Goal: Information Seeking & Learning: Learn about a topic

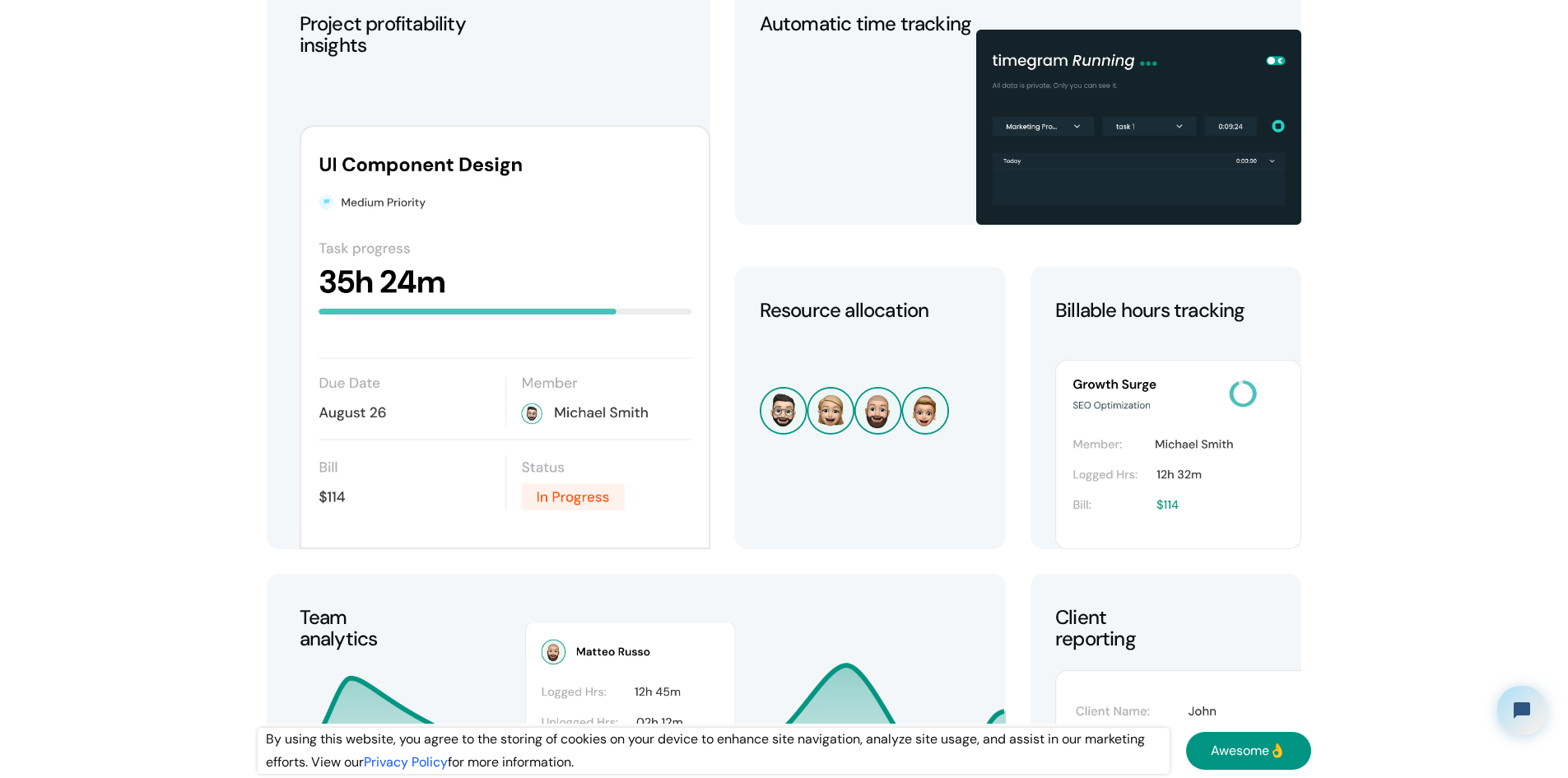
scroll to position [2963, 0]
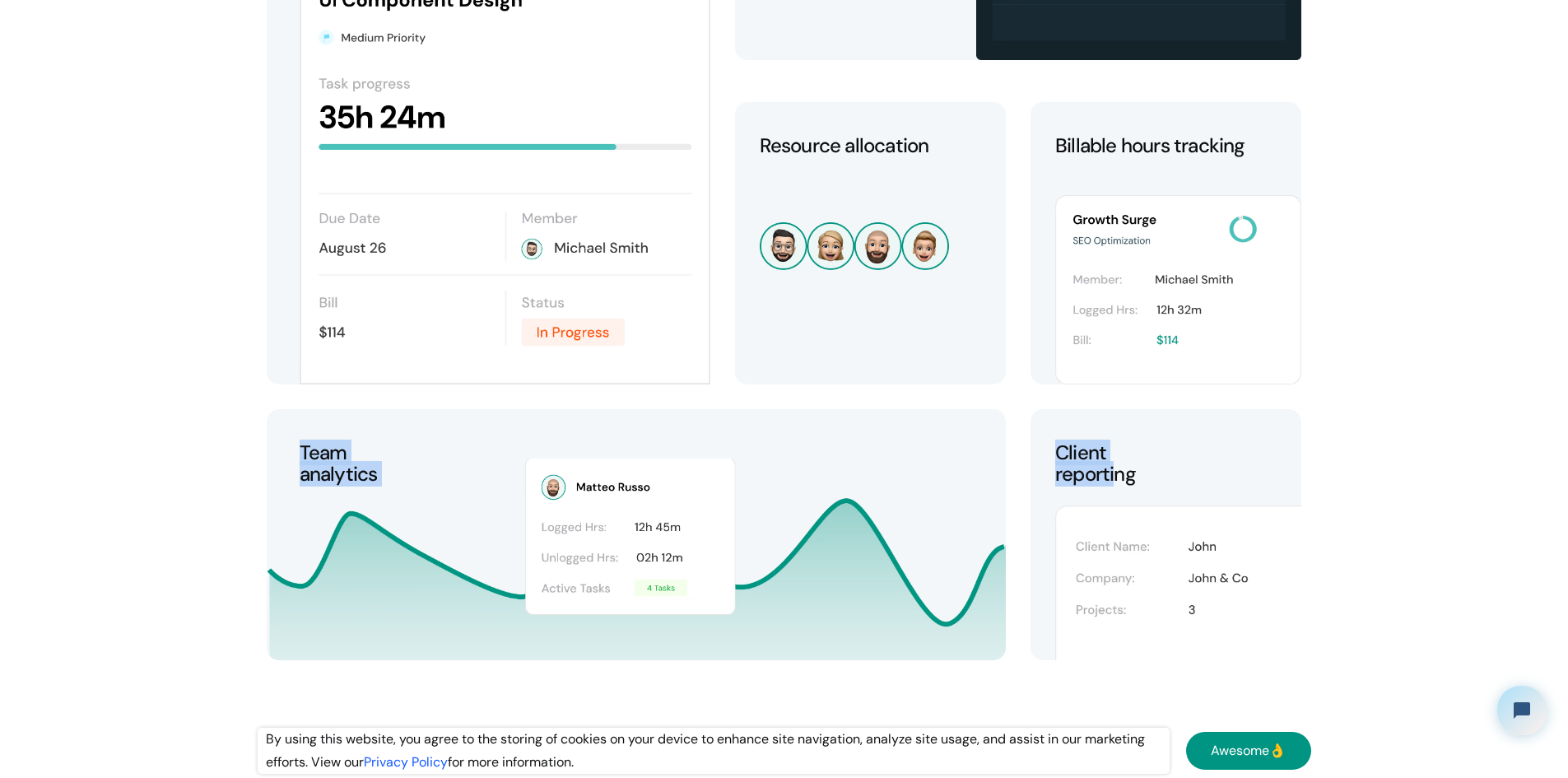
drag, startPoint x: 1099, startPoint y: 497, endPoint x: 809, endPoint y: 431, distance: 297.4
click at [809, 431] on div "Project profitability insights Automatic time tracking Resource allocation Bill…" at bounding box center [784, 254] width 1035 height 910
click at [697, 474] on div "Team analytics" at bounding box center [635, 559] width 739 height 202
click at [415, 460] on div "Team analytics" at bounding box center [635, 559] width 739 height 202
click at [299, 463] on div "Team analytics" at bounding box center [635, 559] width 739 height 202
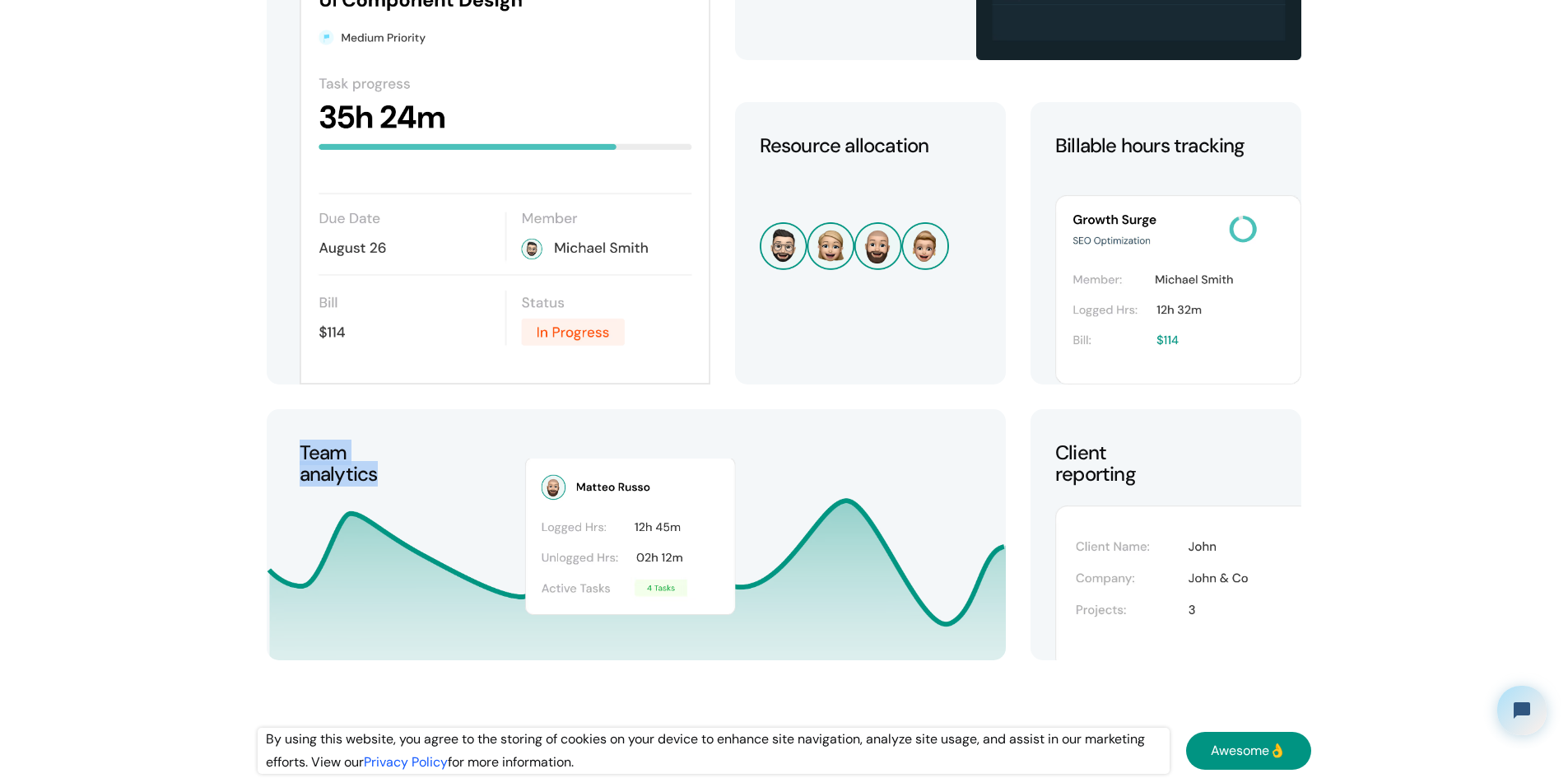
drag, startPoint x: 305, startPoint y: 453, endPoint x: 385, endPoint y: 476, distance: 83.2
click at [385, 476] on div "Team analytics" at bounding box center [635, 559] width 739 height 202
click at [360, 474] on h2 "Team analytics" at bounding box center [339, 550] width 78 height 218
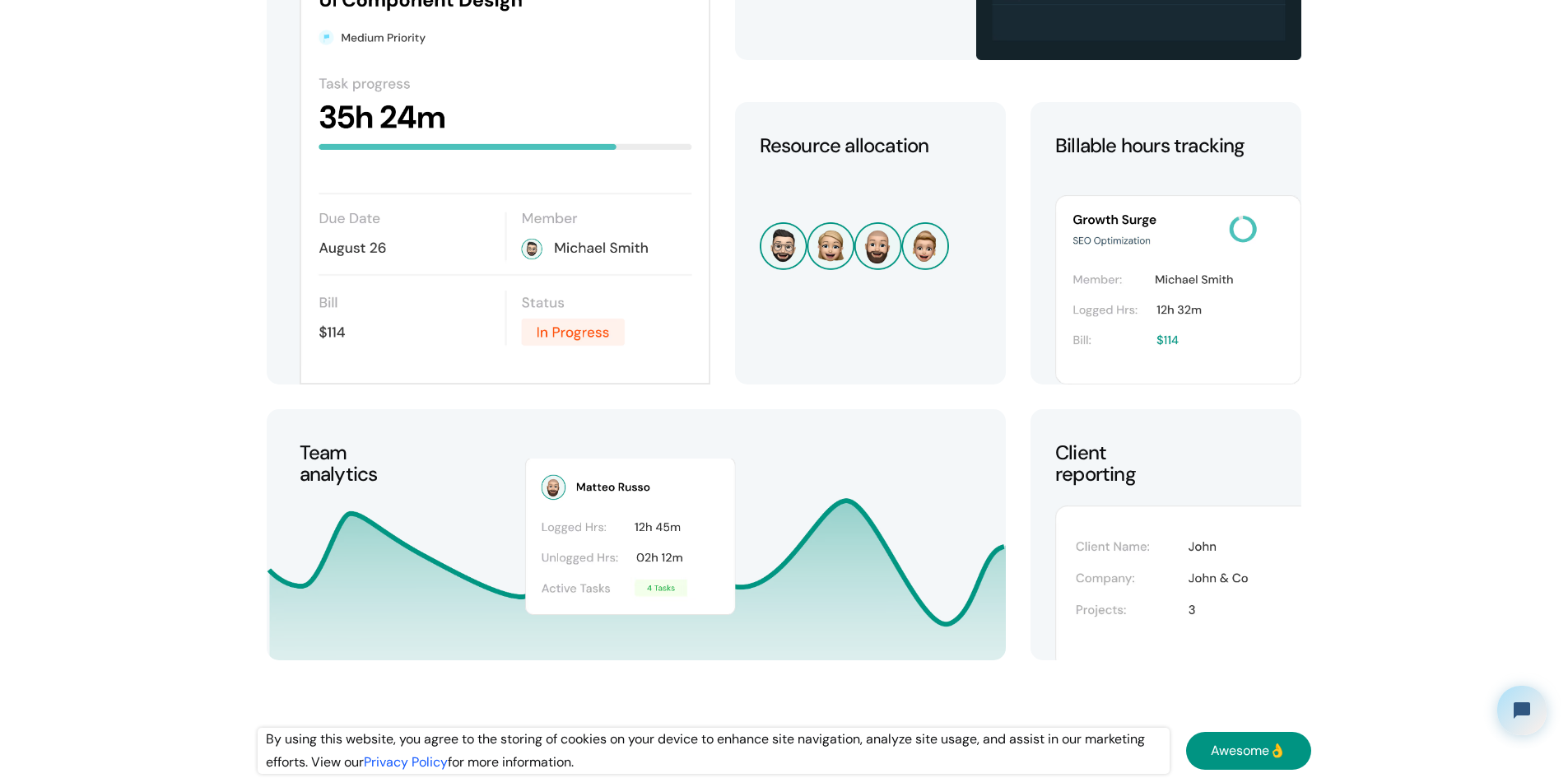
click at [333, 456] on h2 "Team analytics" at bounding box center [339, 550] width 78 height 218
drag, startPoint x: 288, startPoint y: 439, endPoint x: 377, endPoint y: 466, distance: 93.0
click at [377, 466] on div "Team analytics" at bounding box center [635, 534] width 739 height 251
click at [363, 470] on h2 "Team analytics" at bounding box center [339, 550] width 78 height 218
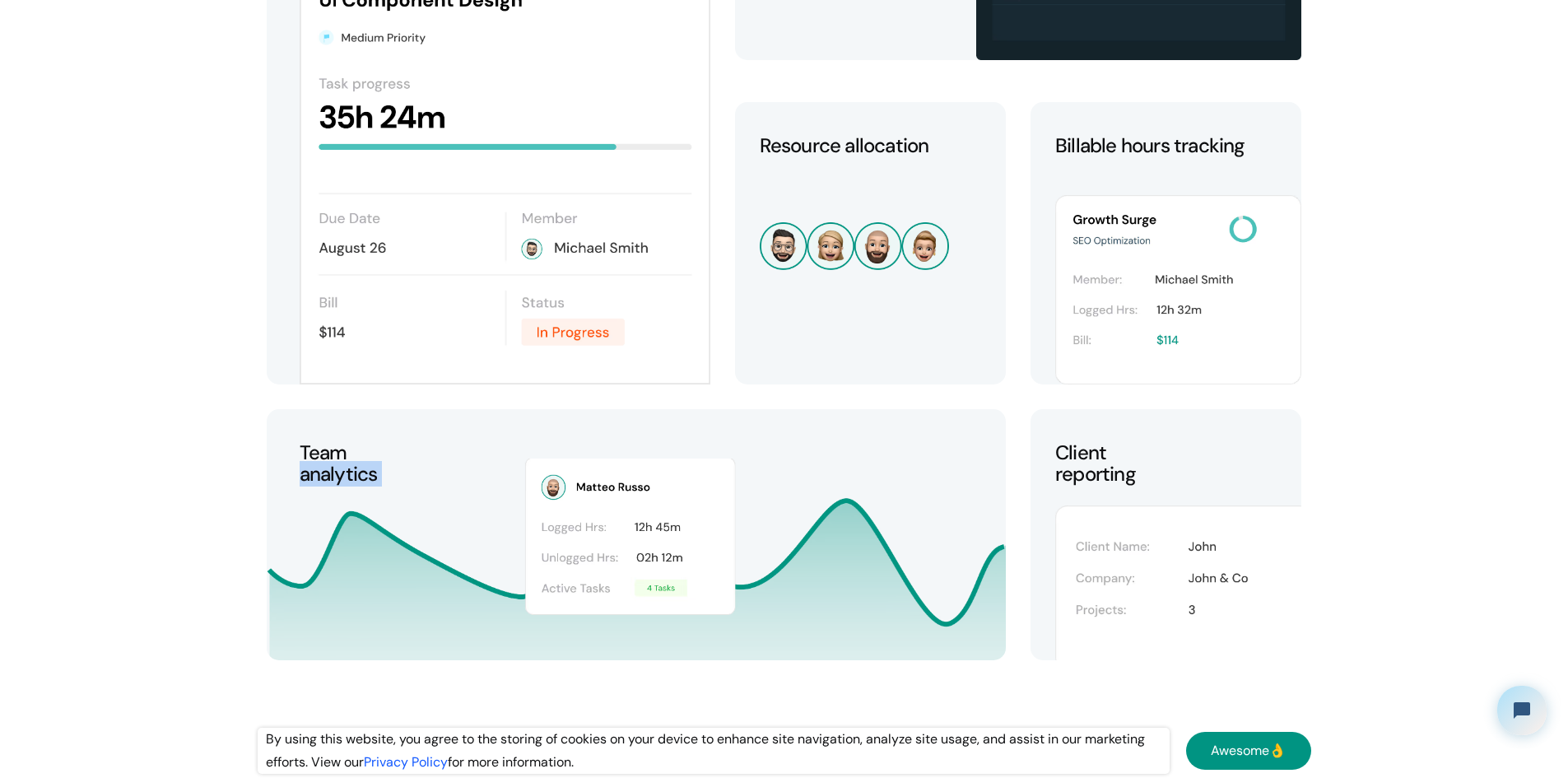
click at [363, 470] on h2 "Team analytics" at bounding box center [339, 550] width 78 height 218
click at [335, 453] on h2 "Team analytics" at bounding box center [339, 550] width 78 height 218
click at [234, 556] on section "Everything you need , nothing they hate Project profitability insights Automati…" at bounding box center [784, 162] width 1568 height 1160
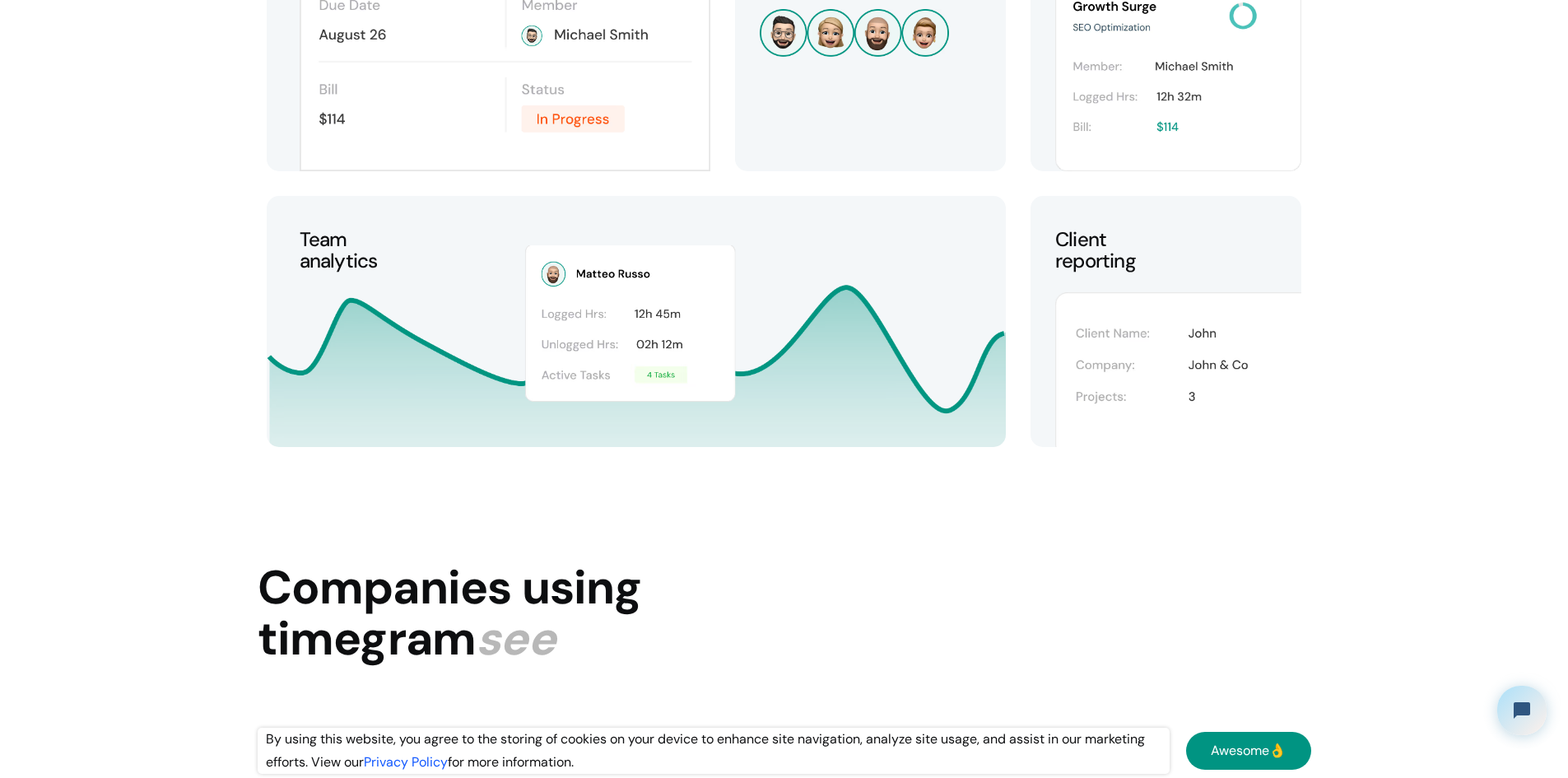
scroll to position [3291, 0]
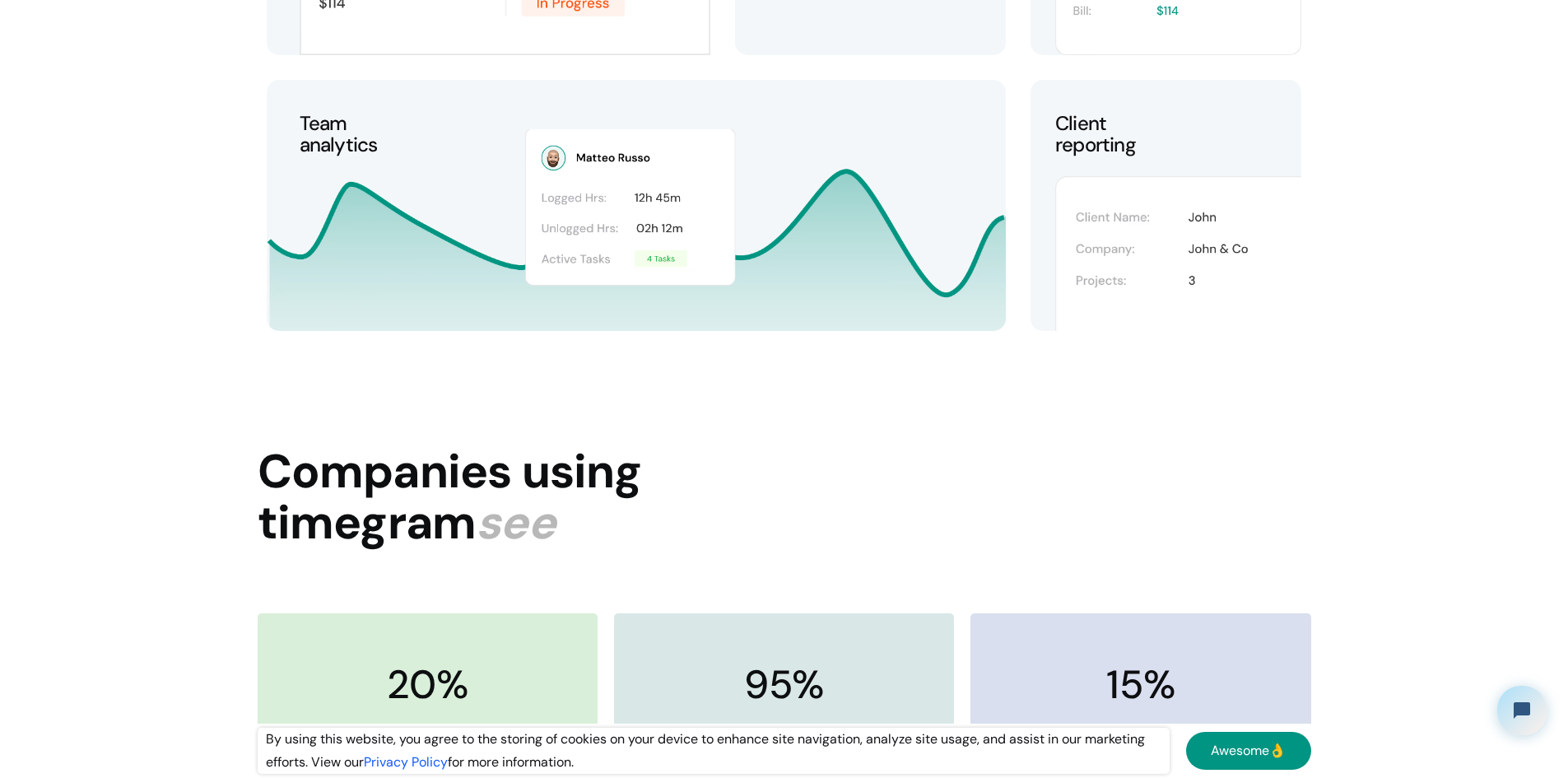
drag, startPoint x: 656, startPoint y: 195, endPoint x: 868, endPoint y: 235, distance: 215.7
click at [868, 235] on div "Team analytics" at bounding box center [635, 230] width 739 height 202
drag, startPoint x: 651, startPoint y: 223, endPoint x: 612, endPoint y: 412, distance: 193.0
click at [566, 323] on div "Team analytics" at bounding box center [635, 230] width 739 height 202
click at [640, 455] on h2 "Companies using timegram see" at bounding box center [449, 497] width 384 height 101
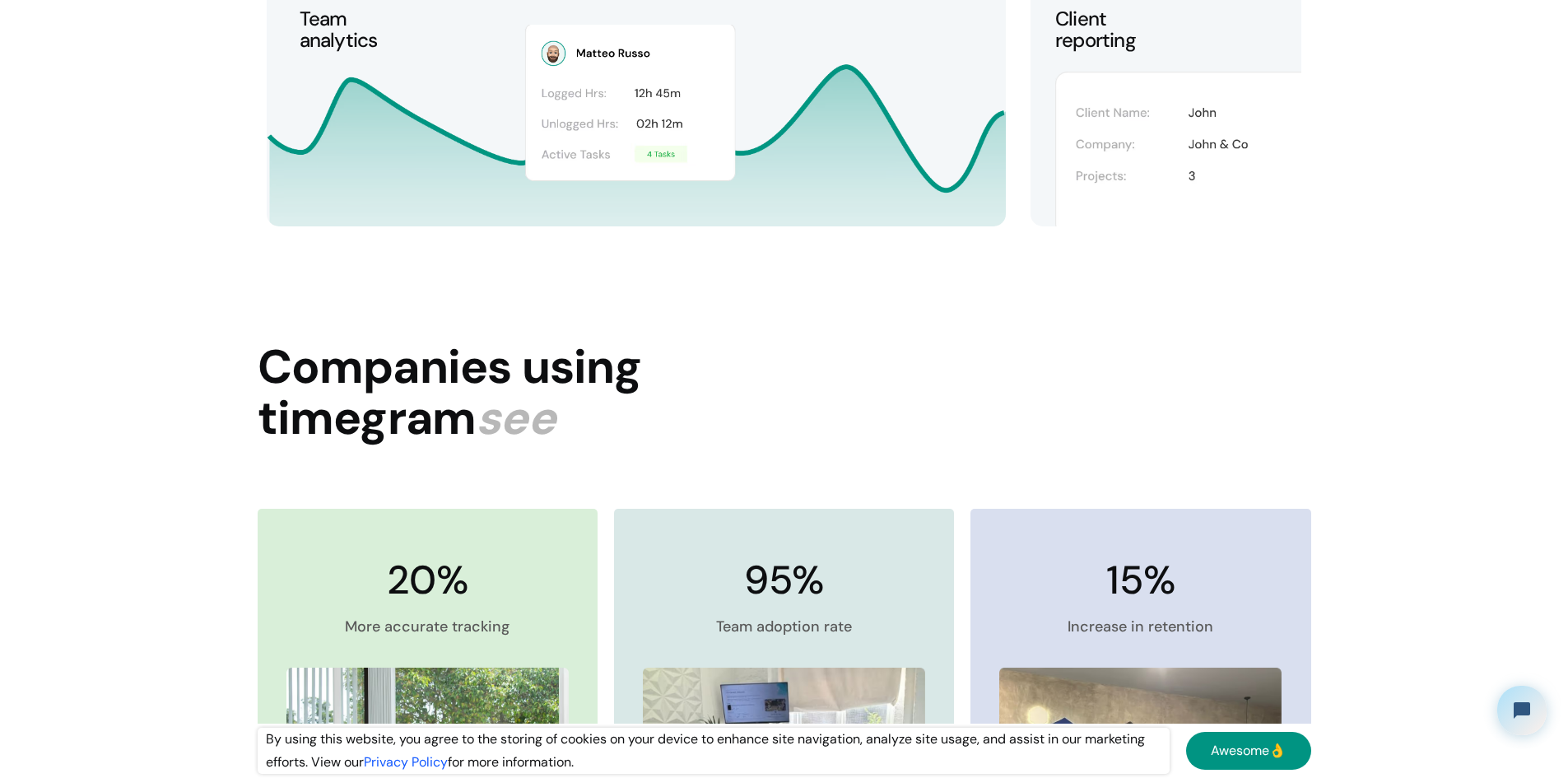
scroll to position [3456, 0]
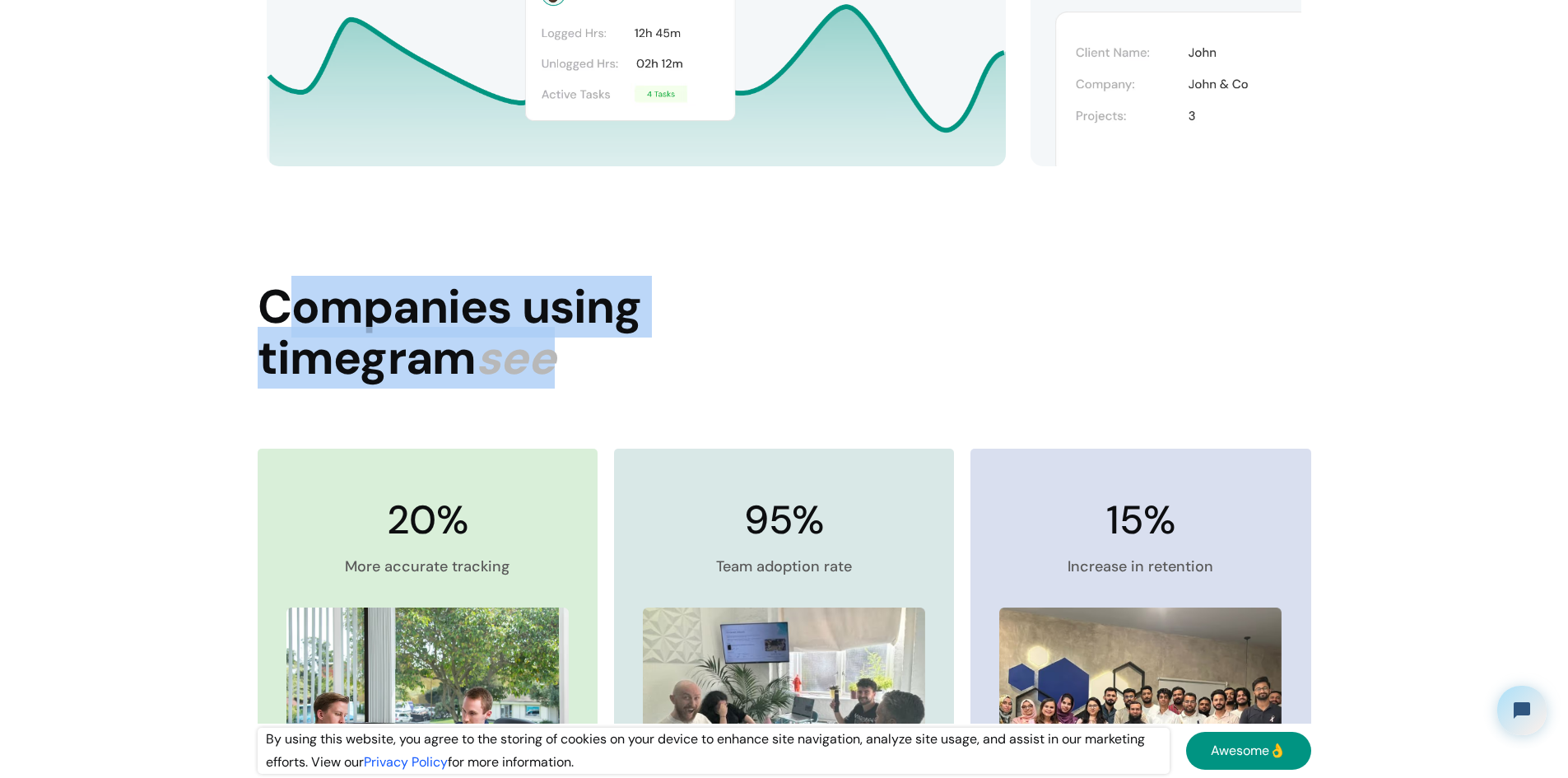
drag, startPoint x: 531, startPoint y: 347, endPoint x: 281, endPoint y: 305, distance: 253.5
click at [281, 305] on h2 "Companies using timegram see" at bounding box center [449, 332] width 384 height 101
click at [533, 361] on span "see" at bounding box center [515, 358] width 79 height 62
click at [526, 364] on span "see" at bounding box center [515, 358] width 79 height 62
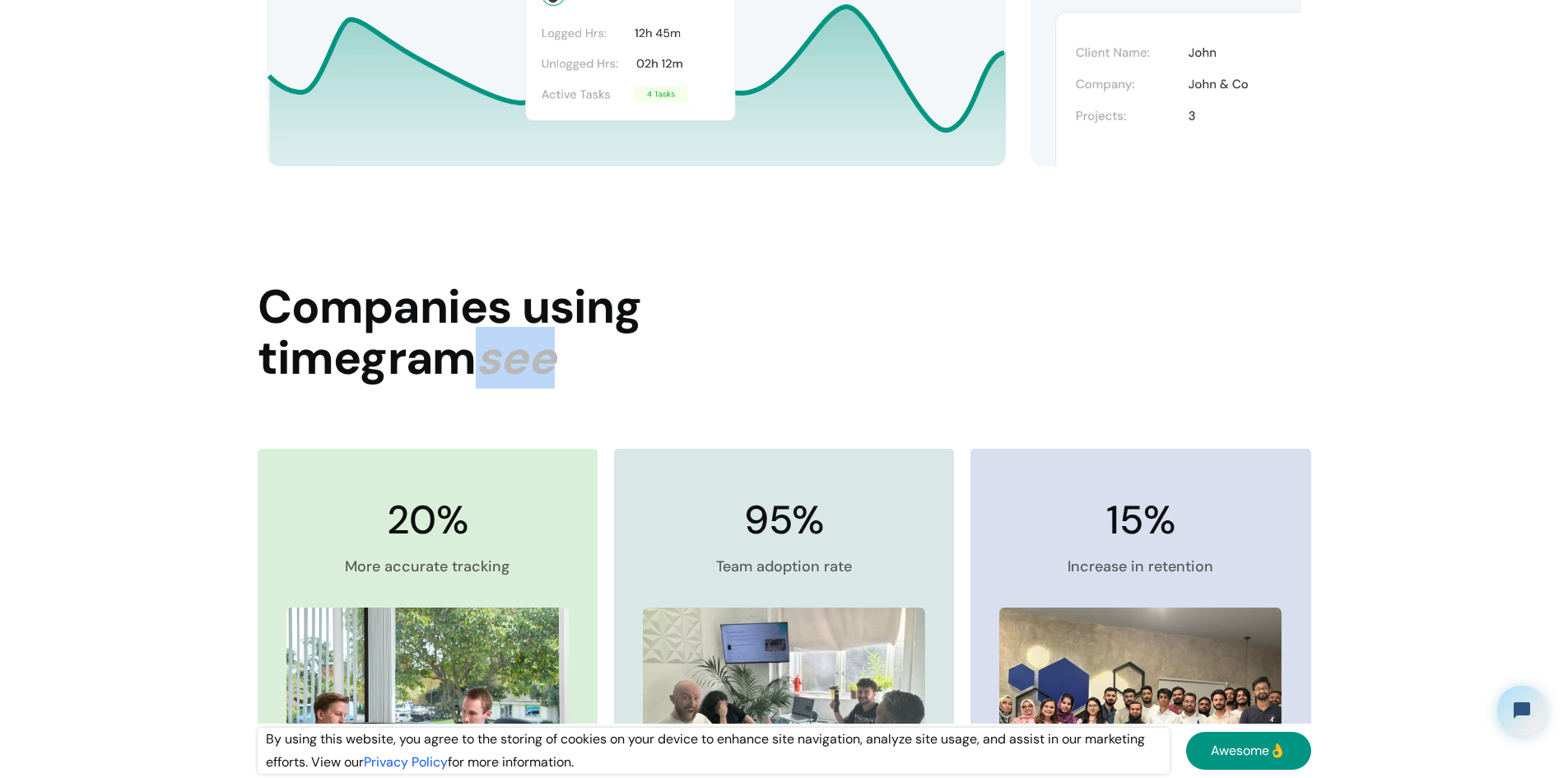
click at [526, 364] on span "see" at bounding box center [515, 358] width 79 height 62
click at [691, 358] on div "Companies using timegram see 20% More accurate tracking Read Case Study 95% Tea…" at bounding box center [785, 660] width 1054 height 824
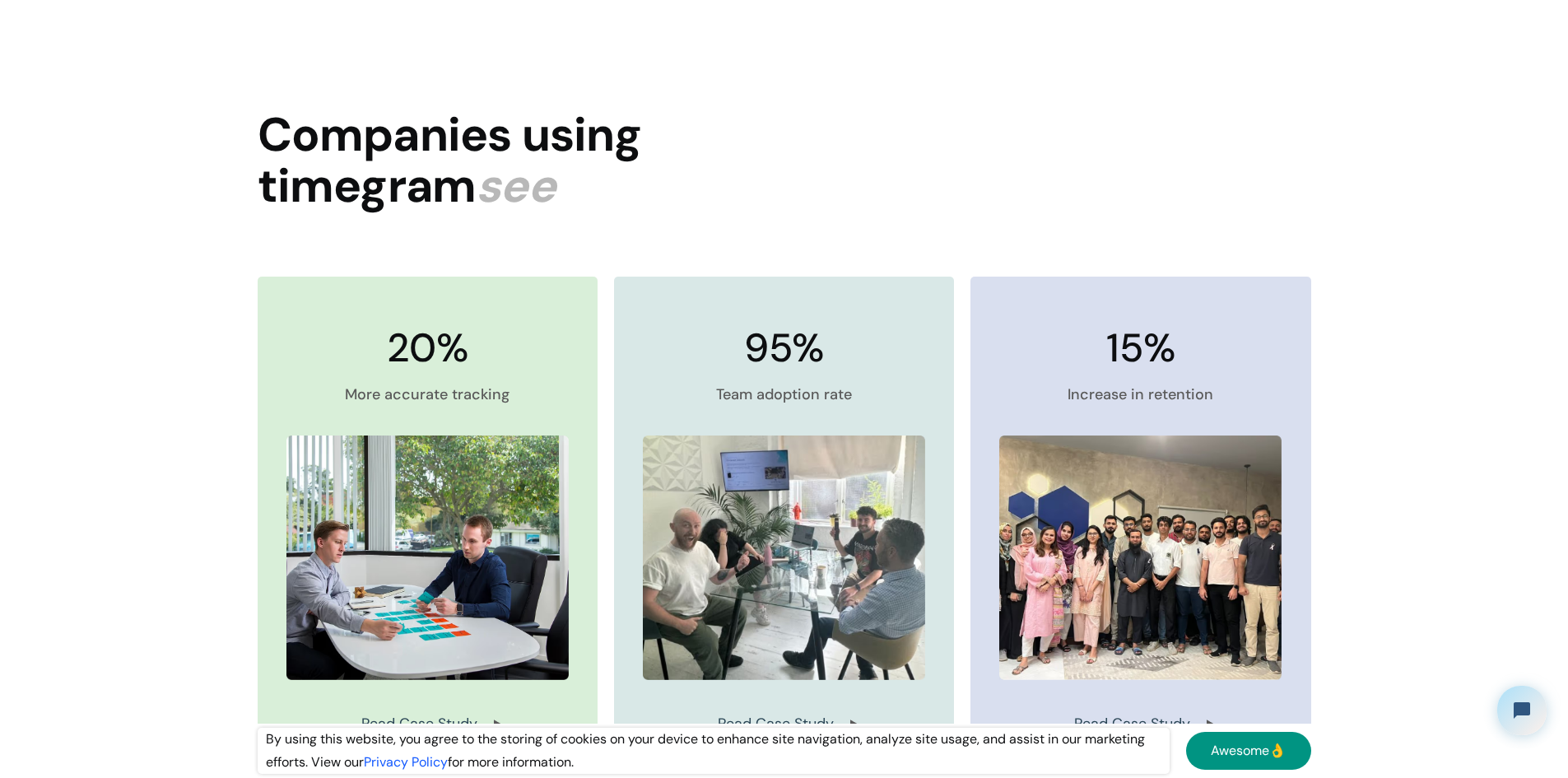
scroll to position [3785, 0]
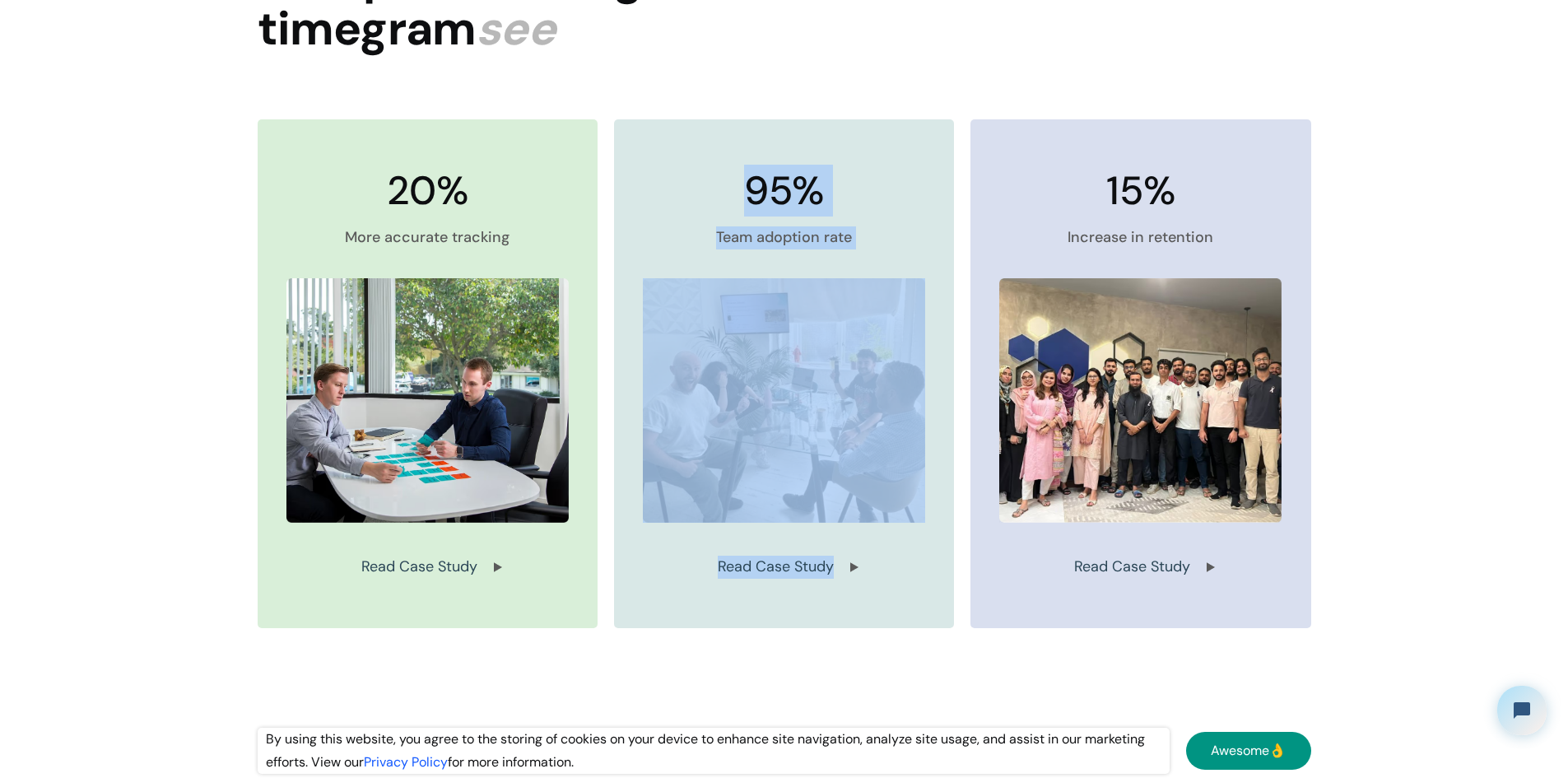
drag, startPoint x: 887, startPoint y: 228, endPoint x: 883, endPoint y: 614, distance: 386.0
click at [883, 614] on div "95% Team adoption rate Read Case Study" at bounding box center [784, 374] width 340 height 508
click at [882, 628] on div "Companies using timegram see 20% More accurate tracking Read Case Study 95% Tea…" at bounding box center [785, 332] width 1054 height 824
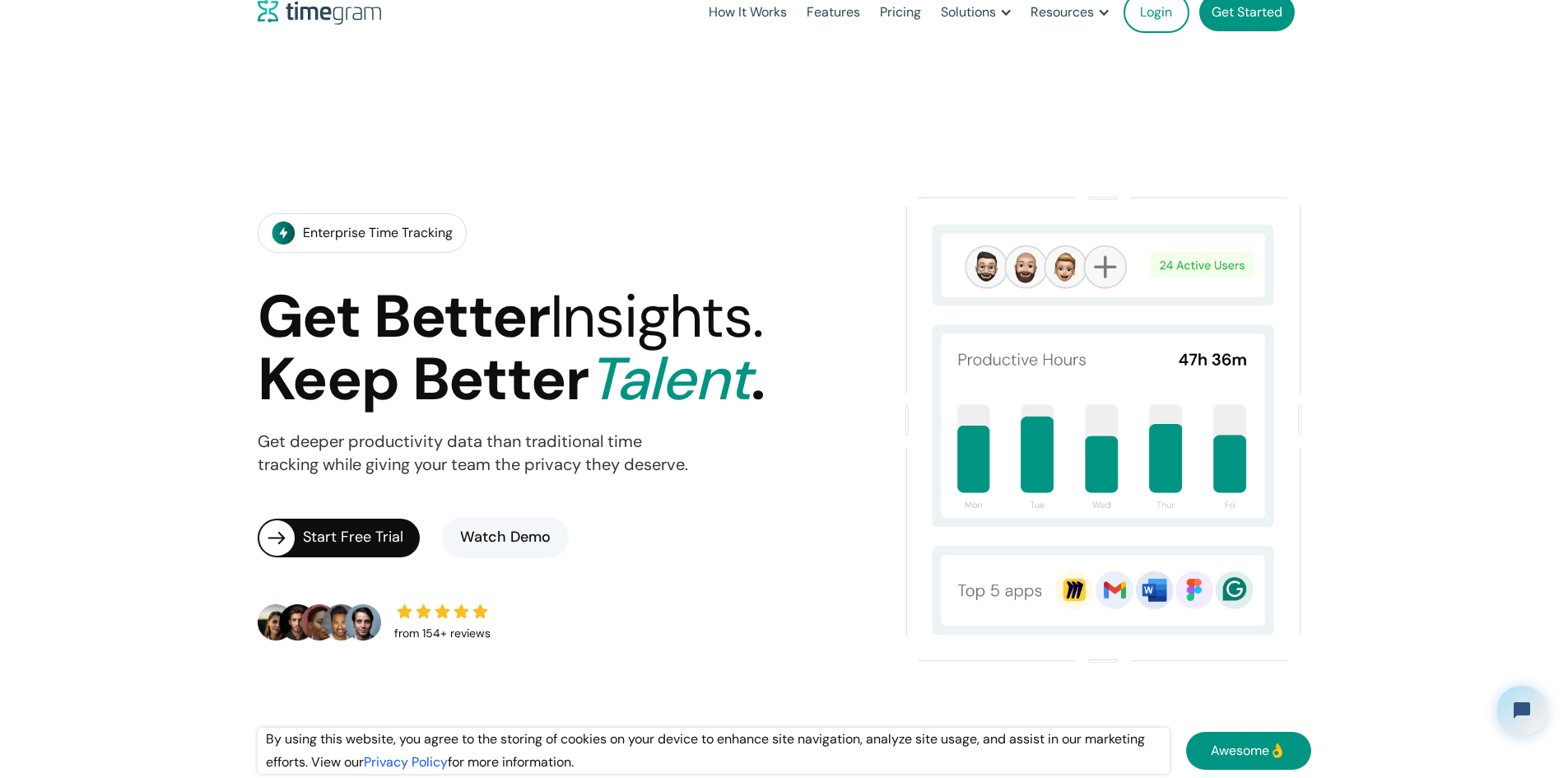
scroll to position [0, 0]
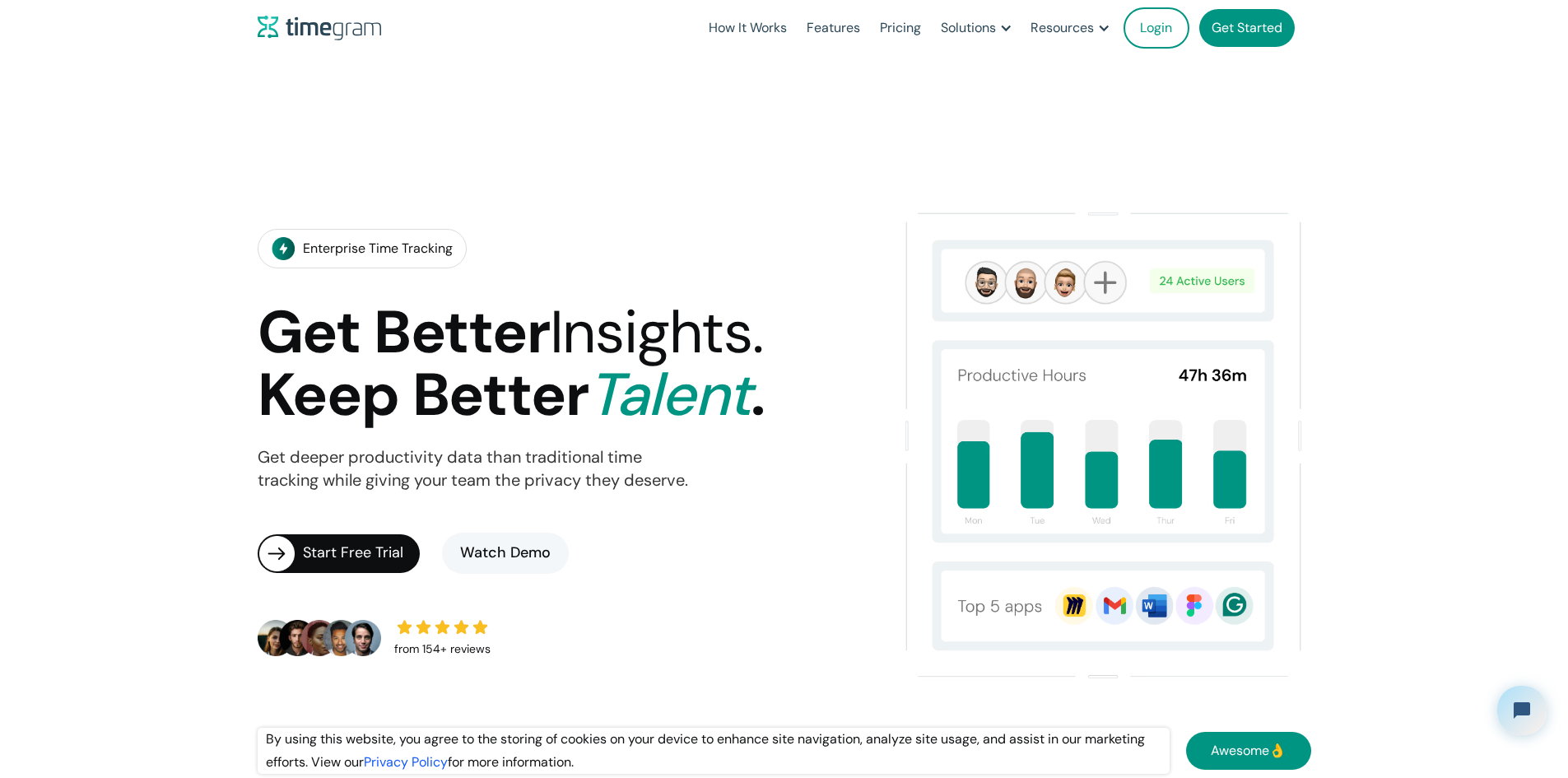
click at [1014, 320] on img at bounding box center [1104, 445] width 415 height 482
drag, startPoint x: 1014, startPoint y: 320, endPoint x: 1177, endPoint y: 335, distance: 163.7
click at [1024, 320] on img at bounding box center [1104, 445] width 415 height 482
click at [392, 237] on div "Enterprise Time Tracking" at bounding box center [378, 248] width 150 height 23
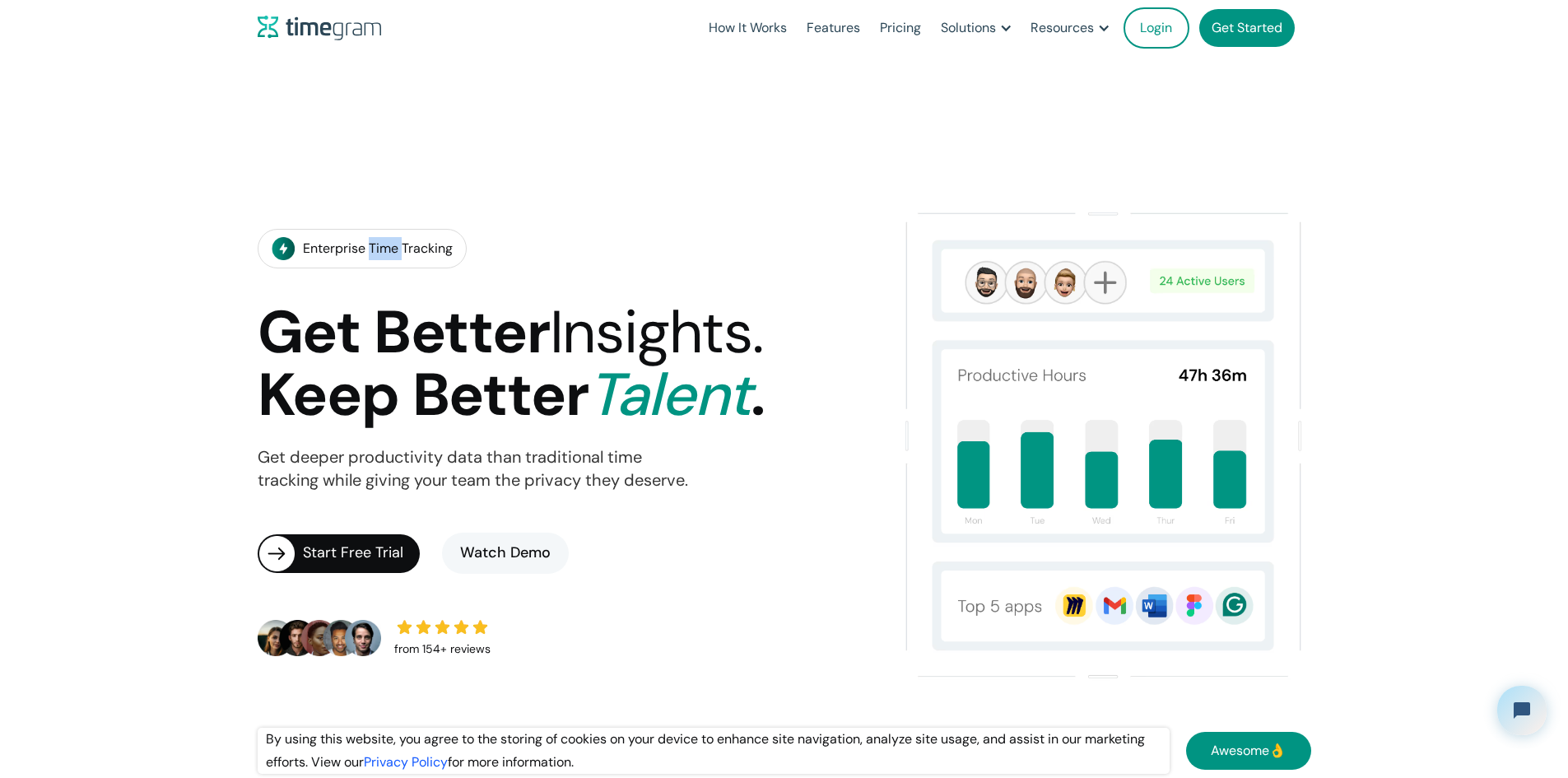
click at [392, 237] on div "Enterprise Time Tracking" at bounding box center [378, 248] width 150 height 23
click at [553, 204] on div "Enterprise Time Tracking Get Better Insights. Keep Better Talent . Get deeper p…" at bounding box center [569, 445] width 622 height 482
click at [959, 31] on div "Solutions" at bounding box center [968, 28] width 55 height 23
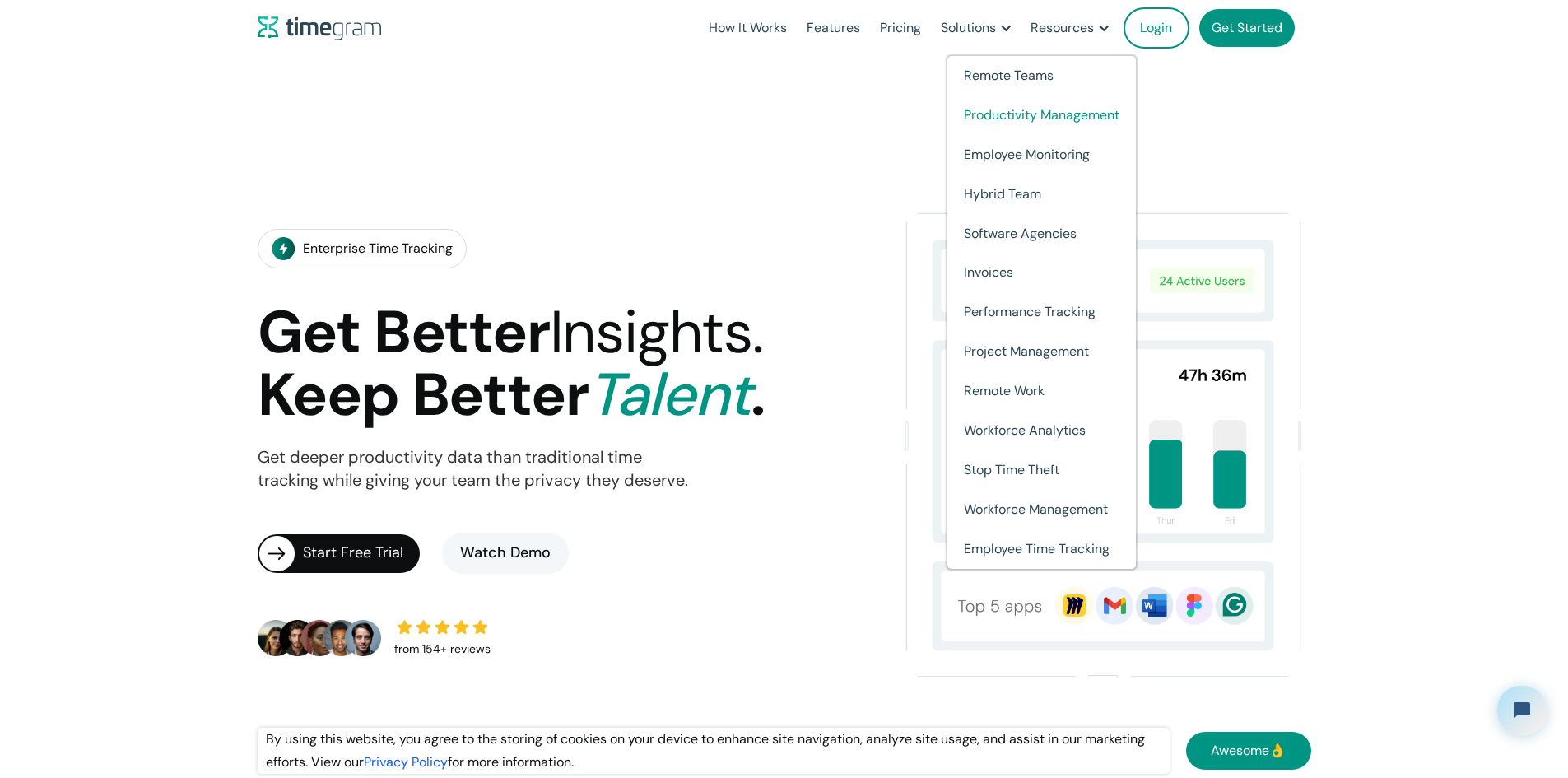
click at [996, 114] on link "Productivity Management" at bounding box center [1042, 115] width 189 height 39
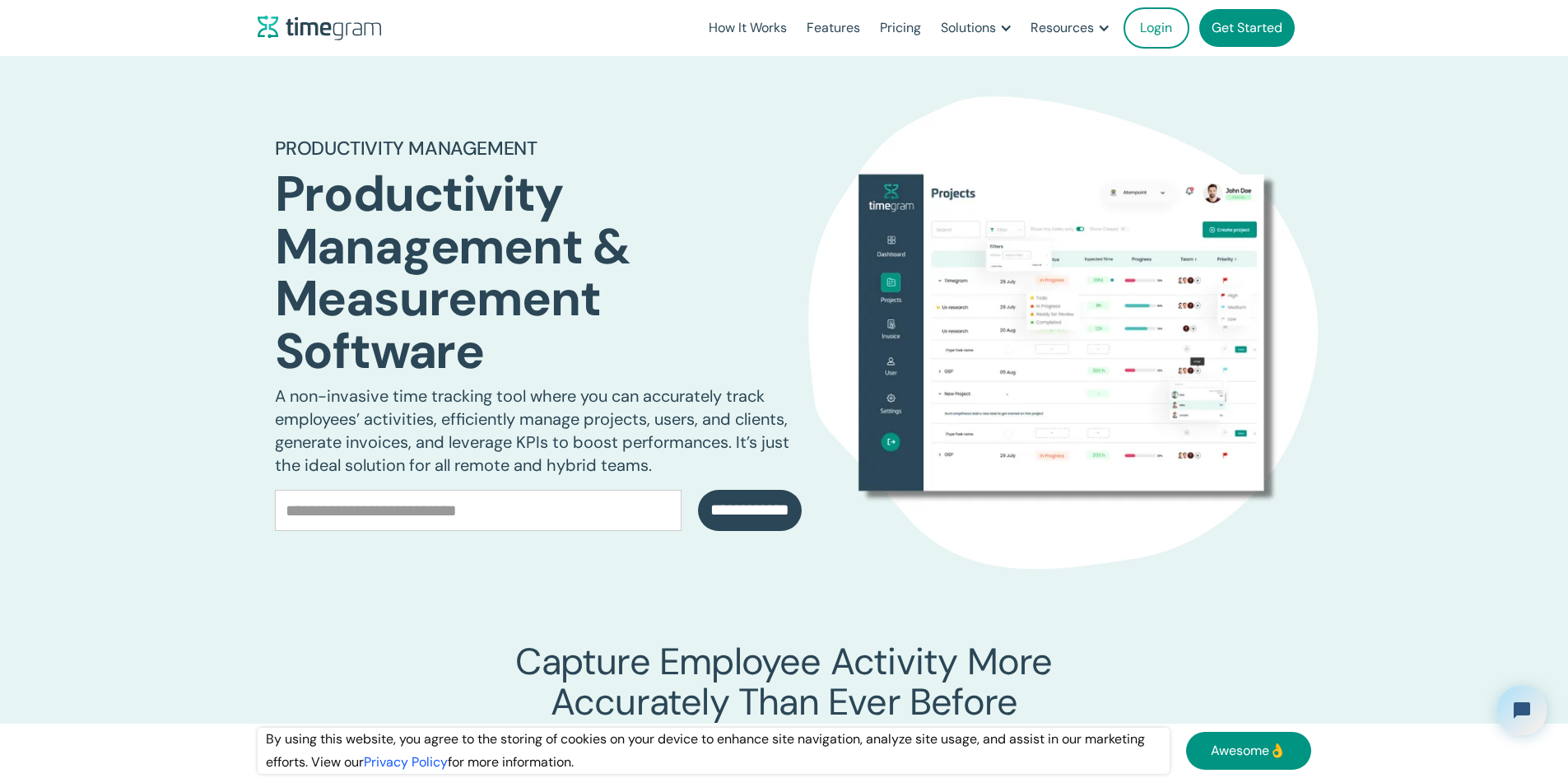
click at [295, 30] on img at bounding box center [320, 28] width 123 height 24
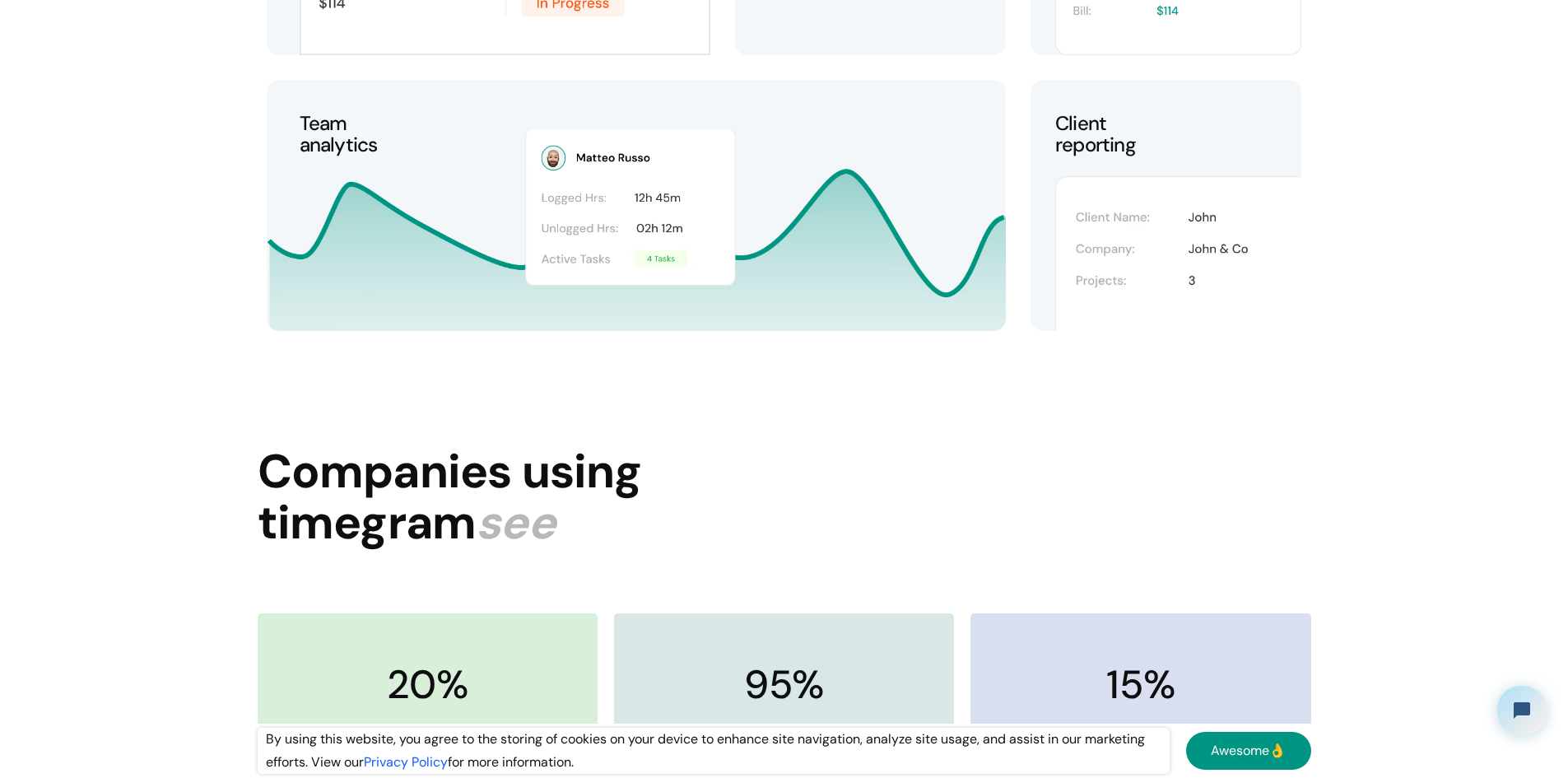
scroll to position [3127, 0]
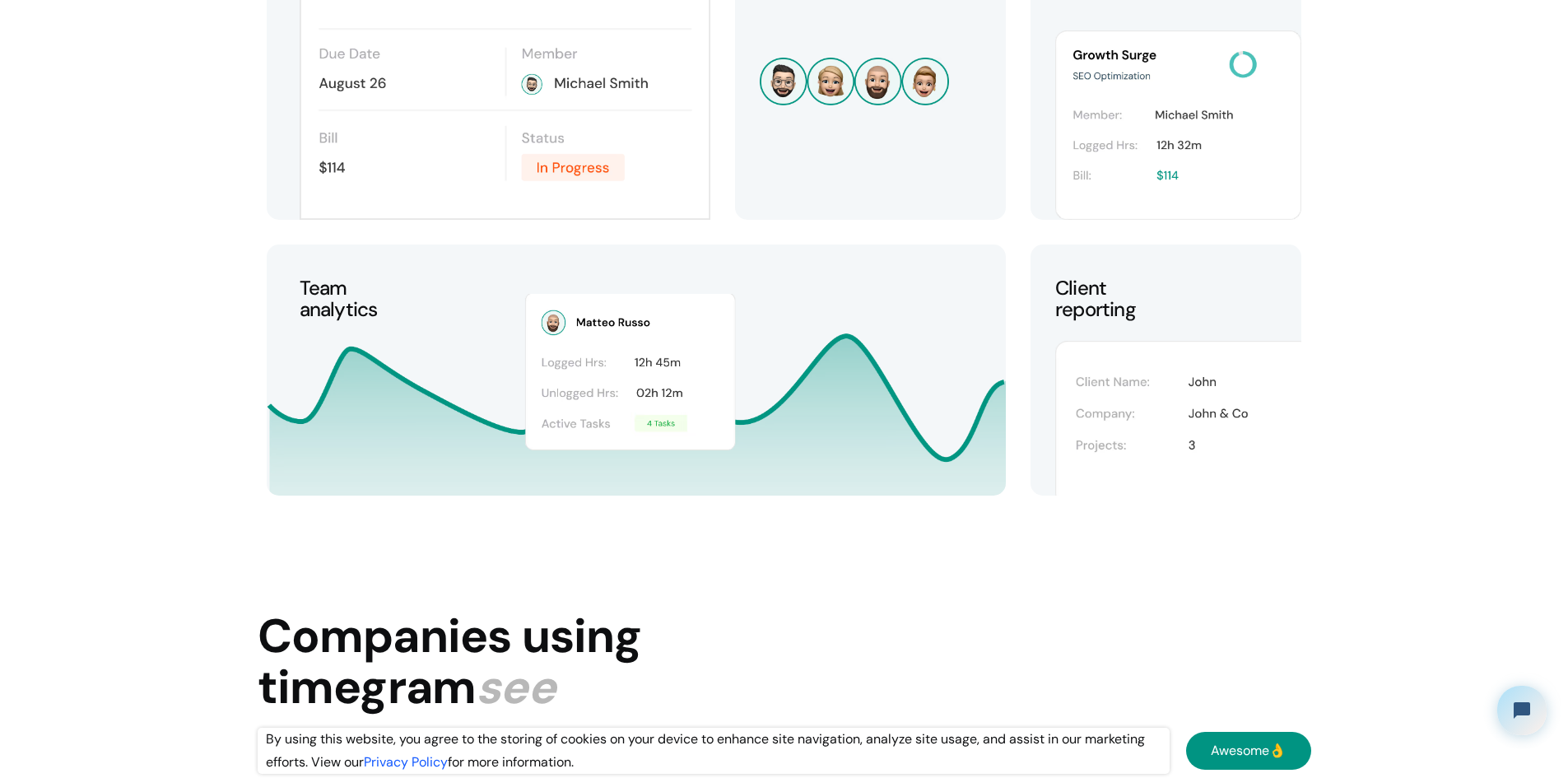
drag, startPoint x: 647, startPoint y: 365, endPoint x: 787, endPoint y: 329, distance: 144.6
click at [787, 329] on div "Team analytics" at bounding box center [635, 395] width 739 height 202
drag, startPoint x: 567, startPoint y: 360, endPoint x: 712, endPoint y: 381, distance: 146.5
click at [710, 381] on div "Team analytics" at bounding box center [635, 395] width 739 height 202
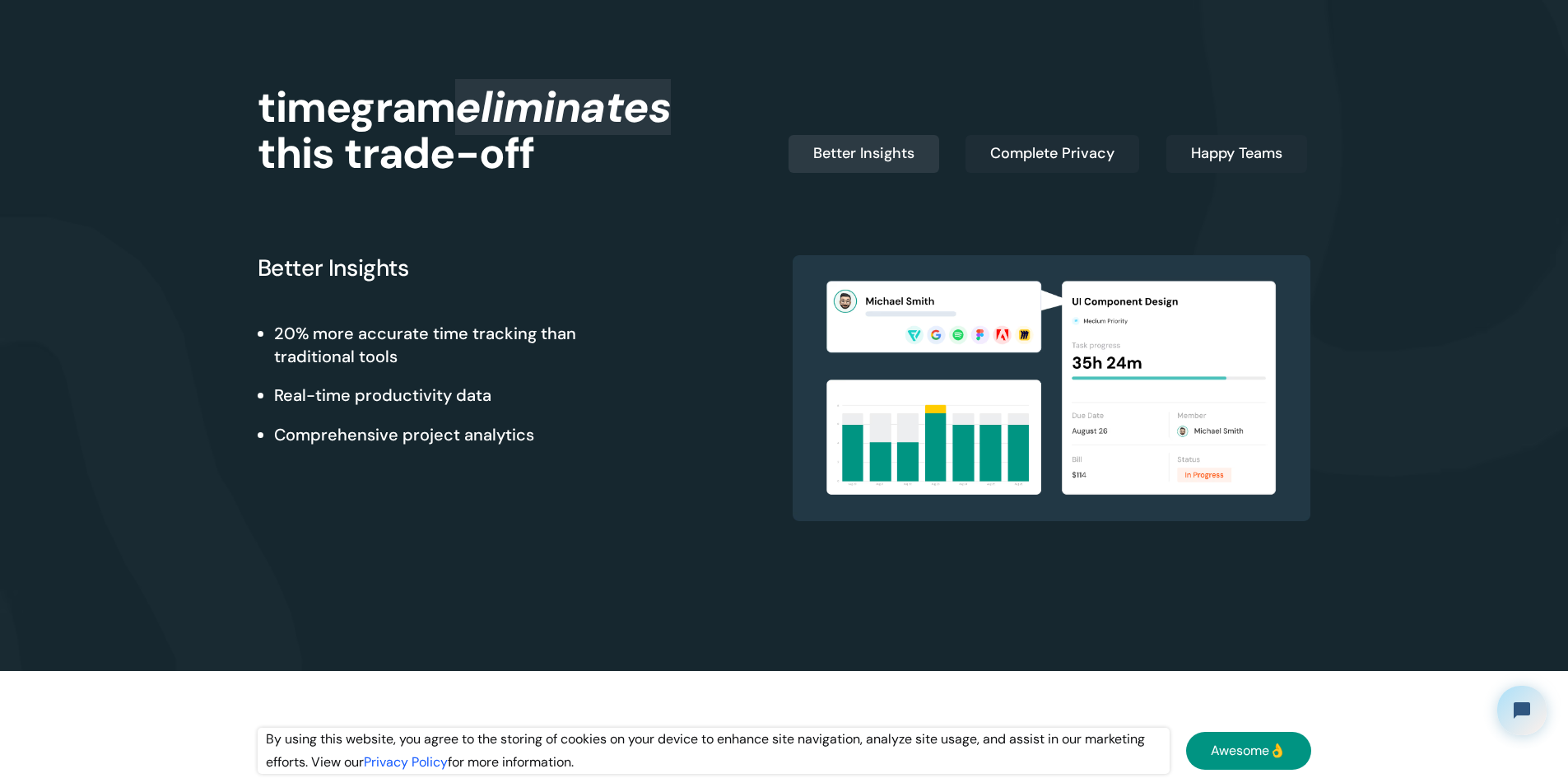
scroll to position [1646, 0]
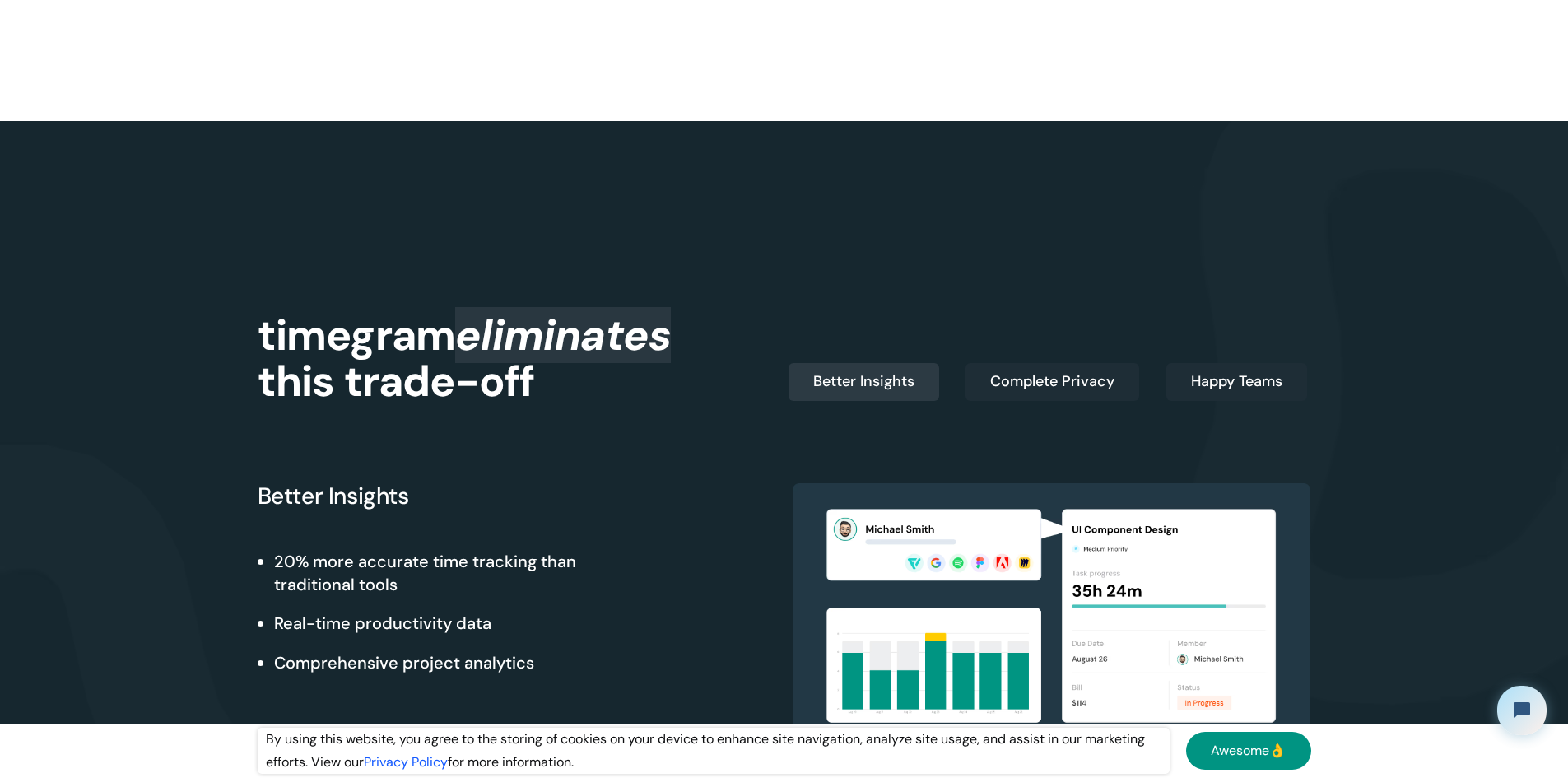
click at [557, 349] on span "eliminates" at bounding box center [563, 335] width 216 height 56
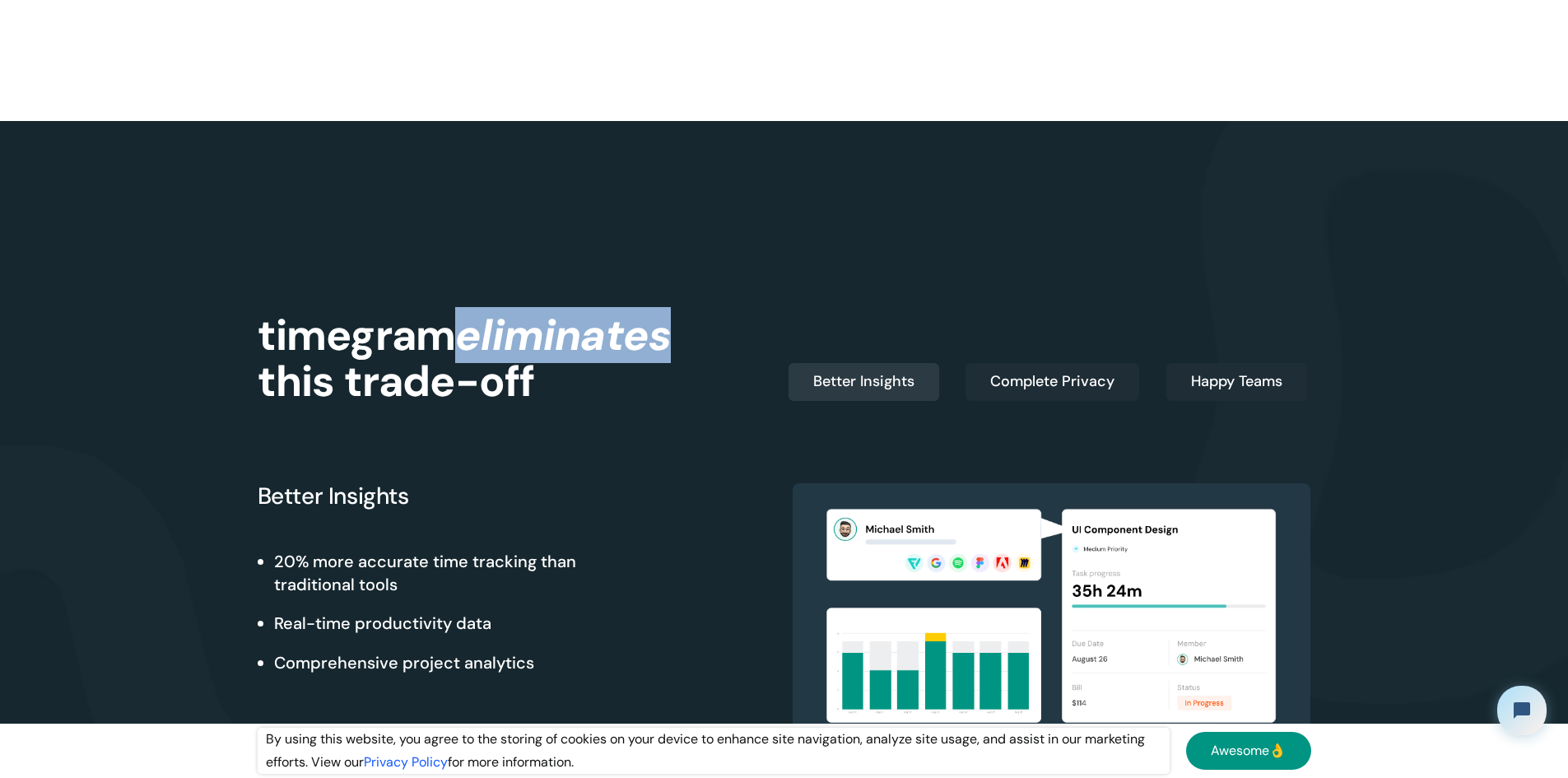
click at [557, 349] on span "eliminates" at bounding box center [563, 335] width 216 height 56
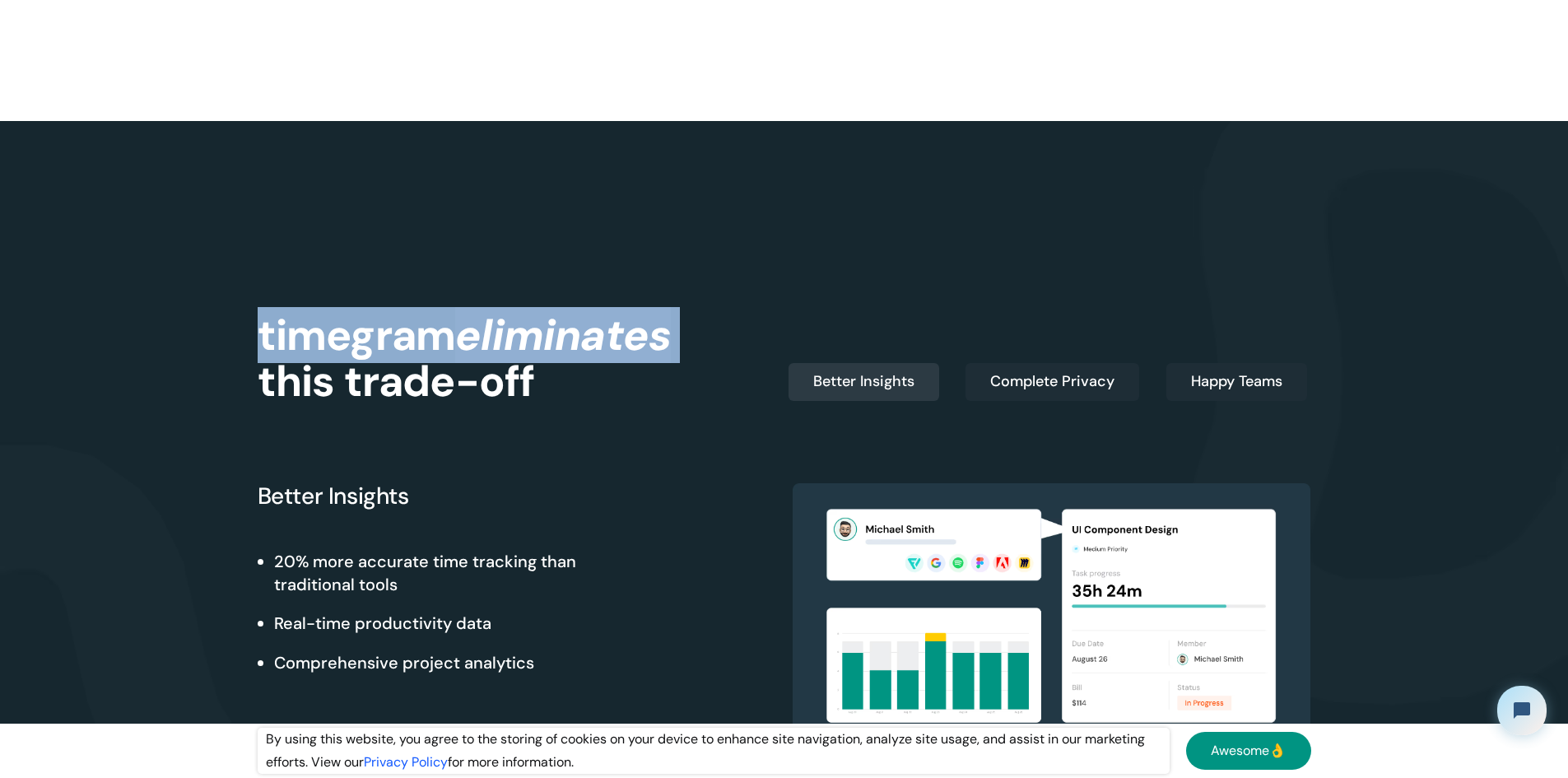
click at [623, 262] on div "timegram eliminates this trade-off Better Insights Complete Privacy Happy Teams…" at bounding box center [785, 510] width 1054 height 544
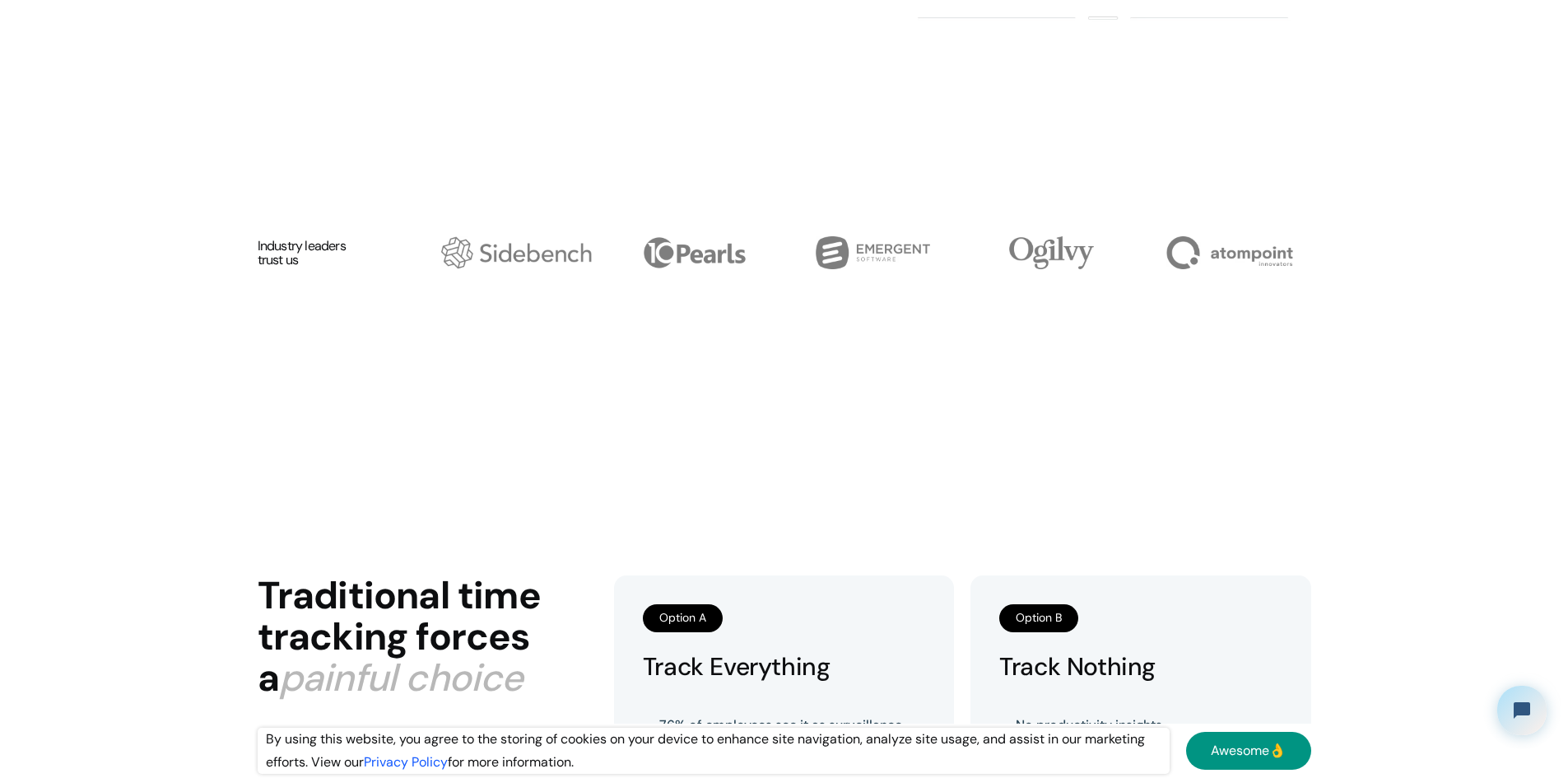
click at [670, 362] on section "Traditional time tracking forces a painful choice Option A Track Everything 76%…" at bounding box center [784, 719] width 1568 height 778
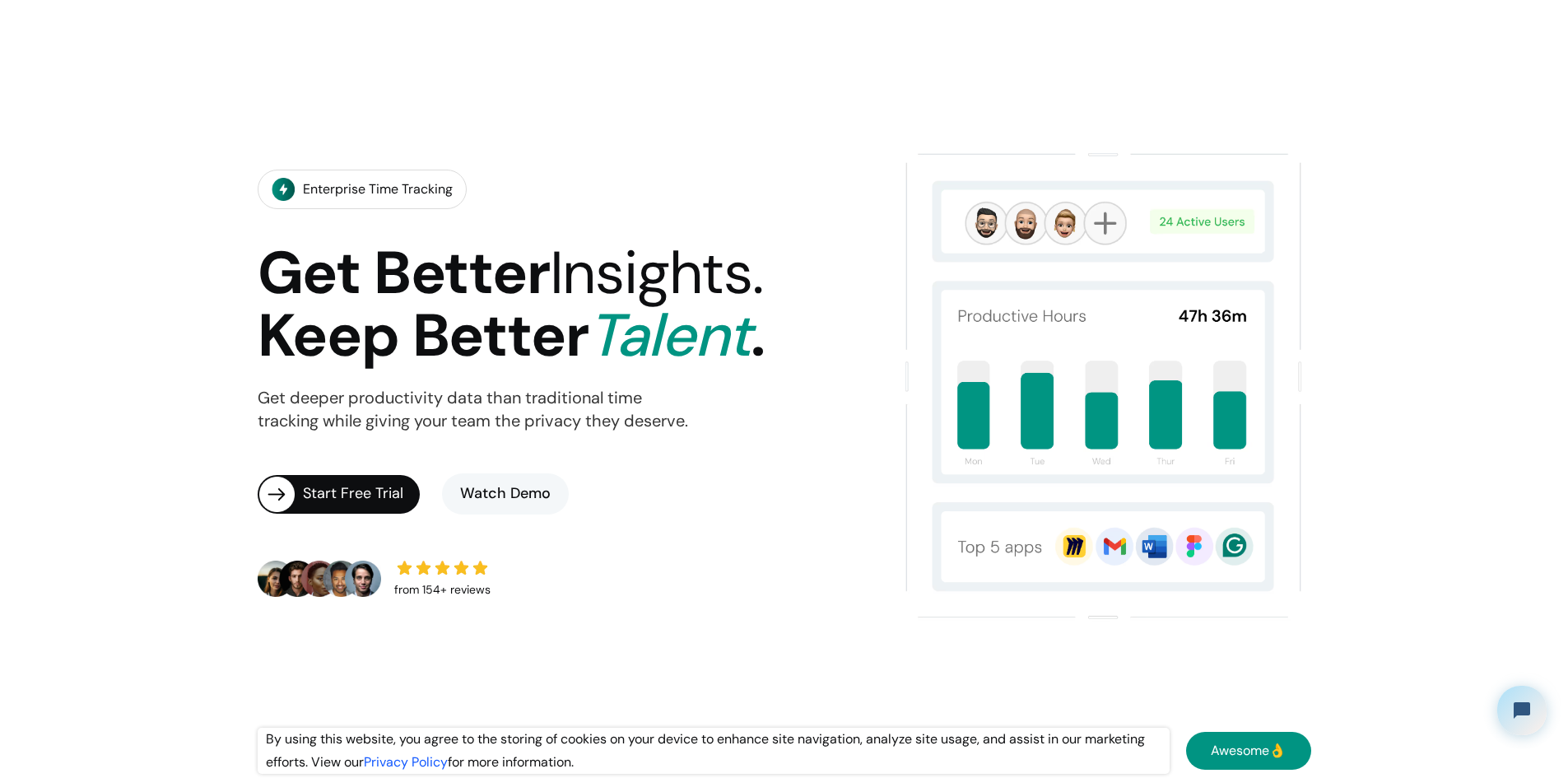
scroll to position [0, 0]
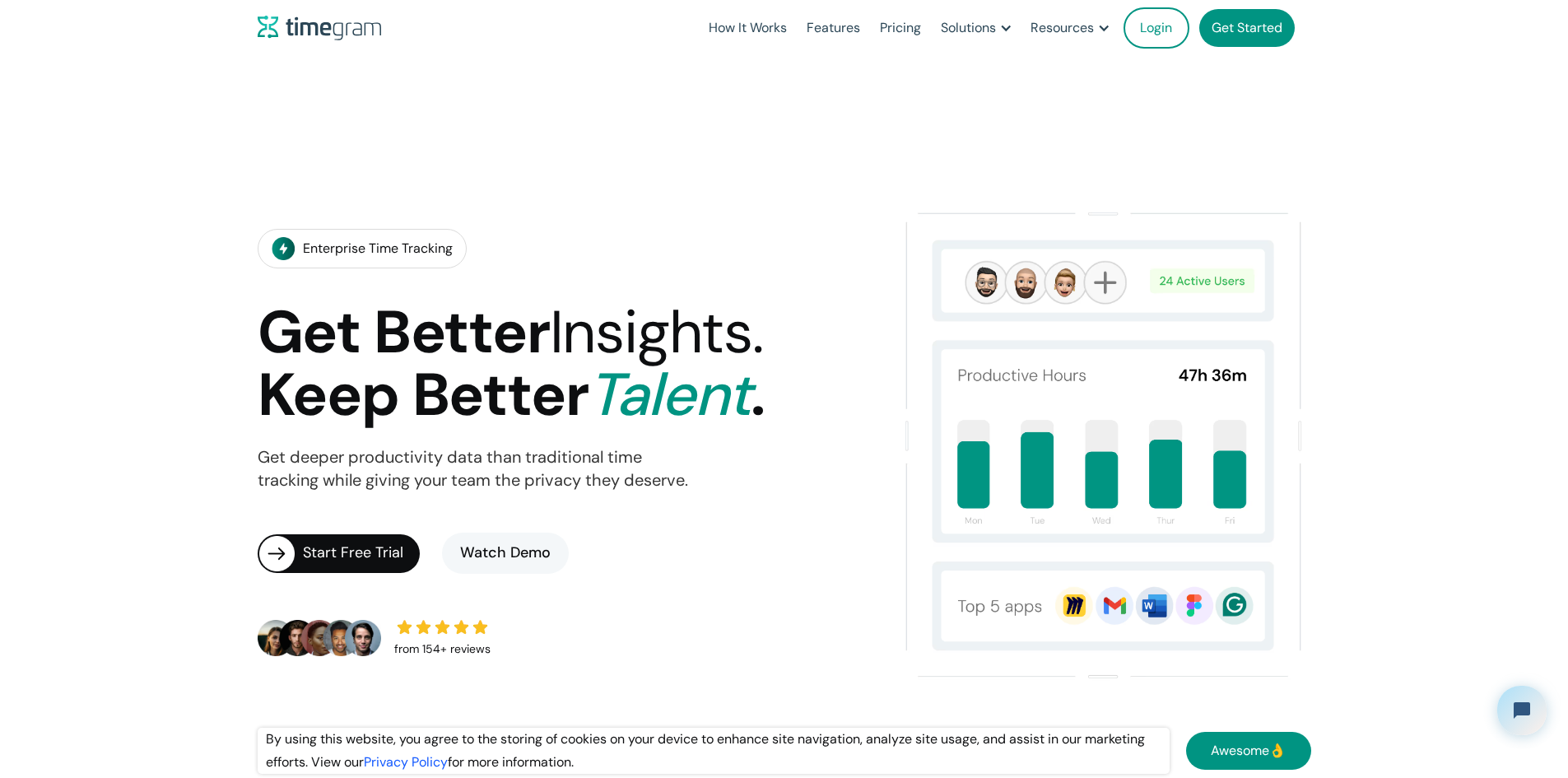
click at [650, 356] on span "Talent" at bounding box center [669, 394] width 163 height 77
click at [682, 294] on span "Insights." at bounding box center [657, 332] width 213 height 77
click at [483, 301] on h1 "Get Better Insights. Keep Better Talent ." at bounding box center [511, 363] width 507 height 126
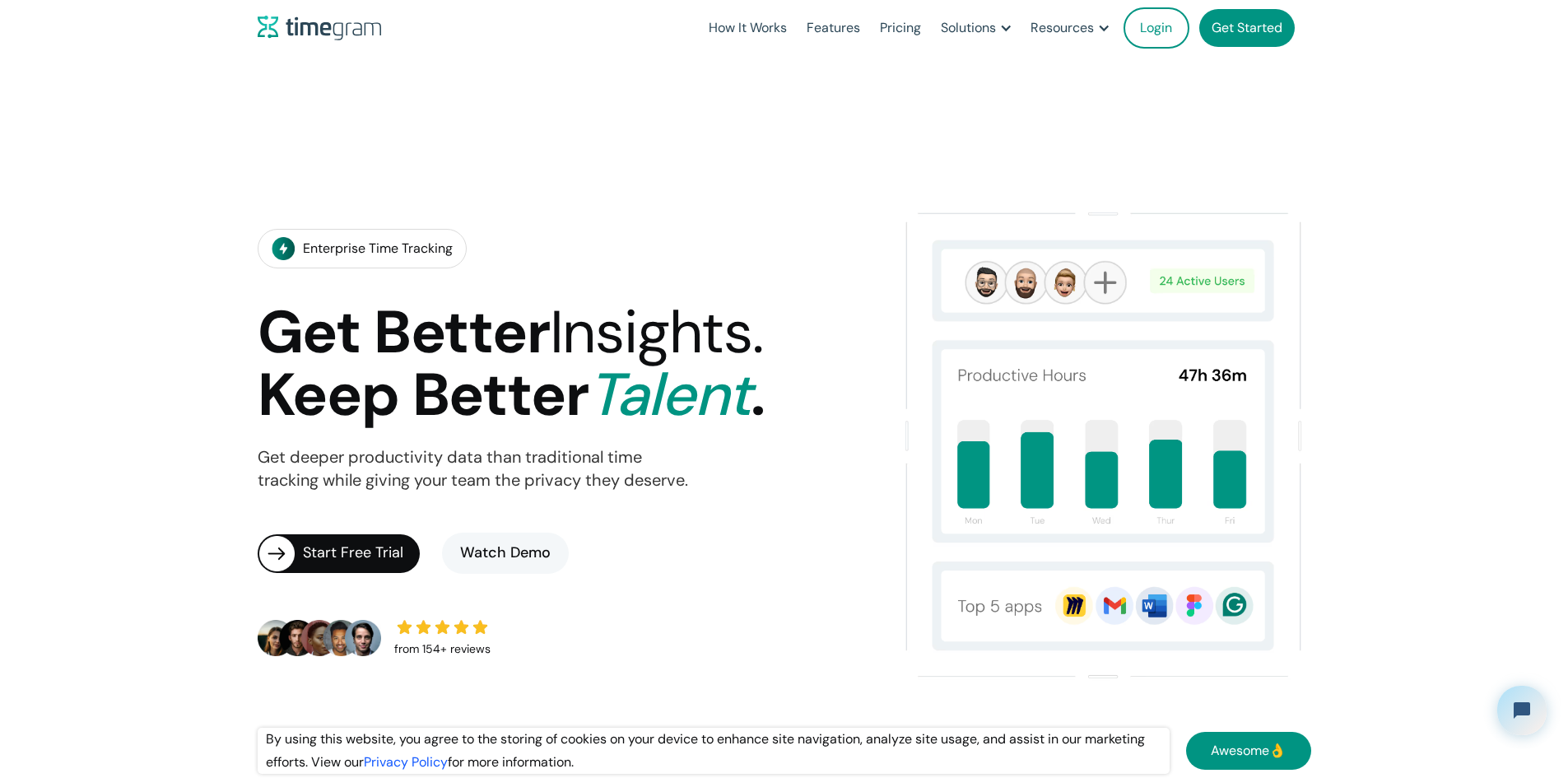
click at [483, 301] on h1 "Get Better Insights. Keep Better Talent ." at bounding box center [511, 363] width 507 height 126
click at [507, 342] on h1 "Get Better Insights. Keep Better Talent ." at bounding box center [511, 363] width 507 height 126
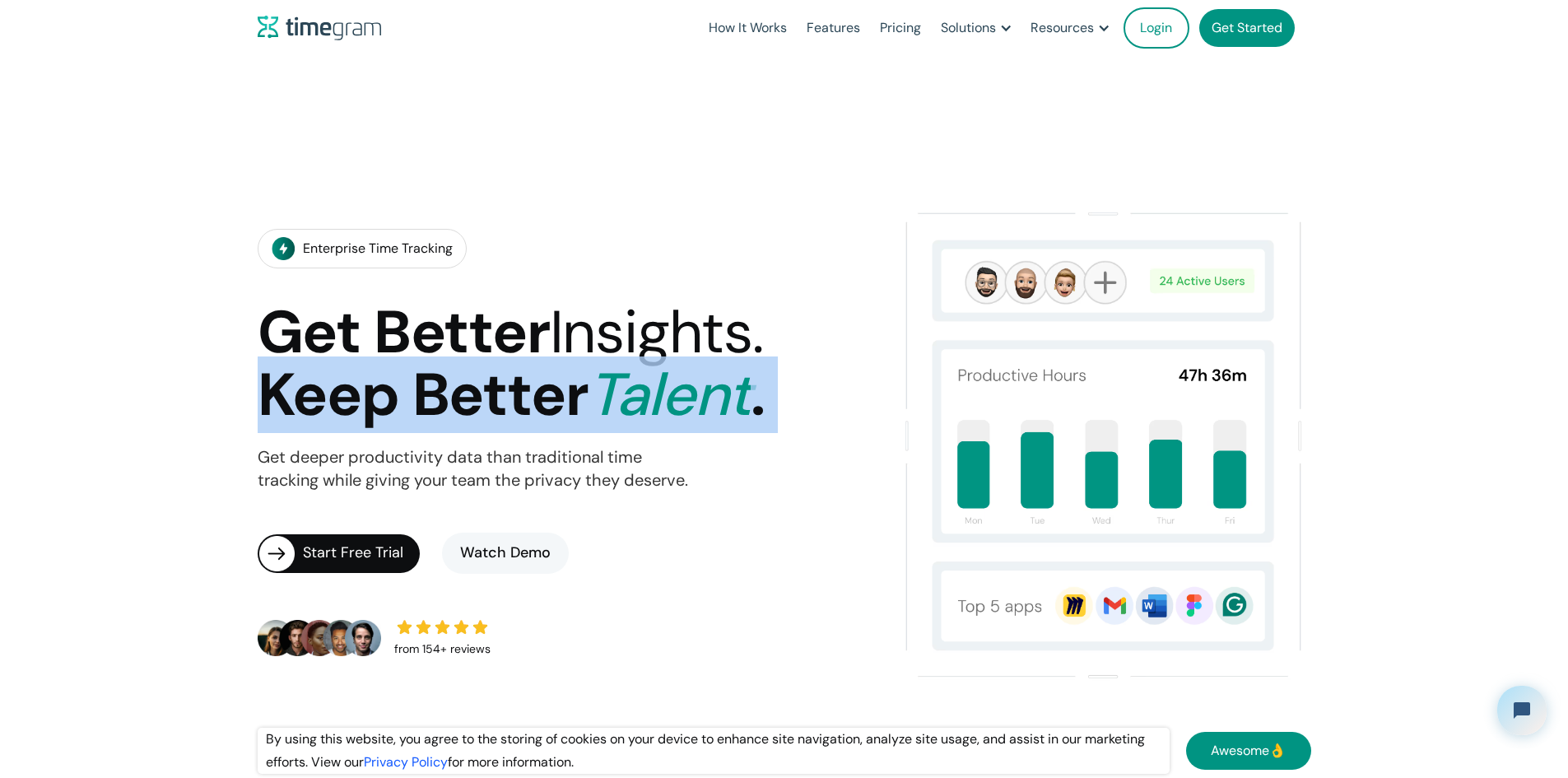
click at [507, 342] on h1 "Get Better Insights. Keep Better Talent ." at bounding box center [511, 363] width 507 height 126
click at [596, 330] on h1 "Get Better Insights. Keep Better Talent ." at bounding box center [511, 363] width 507 height 126
click at [604, 356] on span "Talent" at bounding box center [669, 394] width 163 height 77
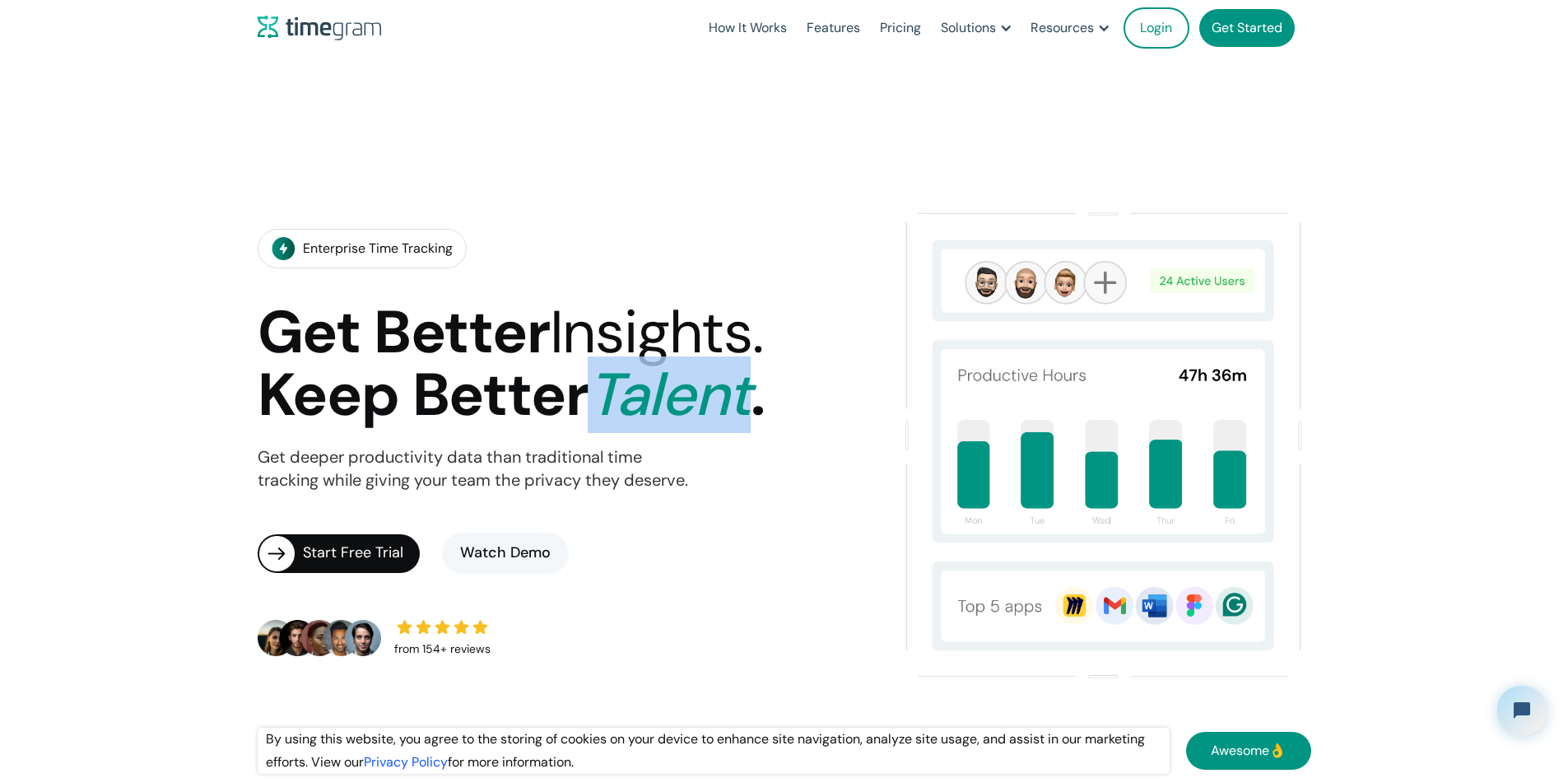
click at [604, 356] on span "Talent" at bounding box center [669, 394] width 163 height 77
click at [563, 329] on h1 "Get Better Insights. Keep Better Talent ." at bounding box center [511, 363] width 507 height 126
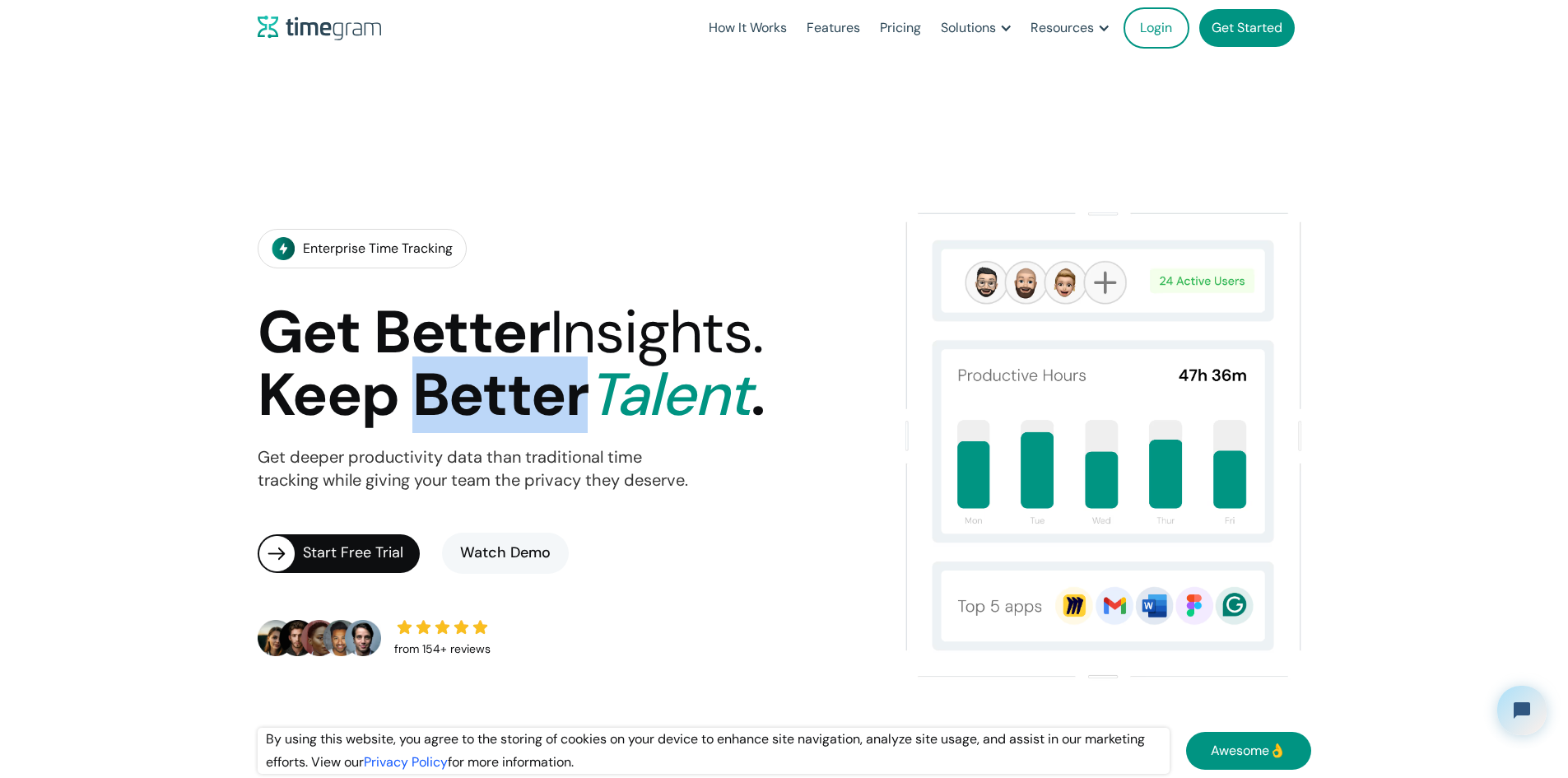
click at [563, 330] on h1 "Get Better Insights. Keep Better Talent ." at bounding box center [511, 363] width 507 height 126
